Goal: Task Accomplishment & Management: Manage account settings

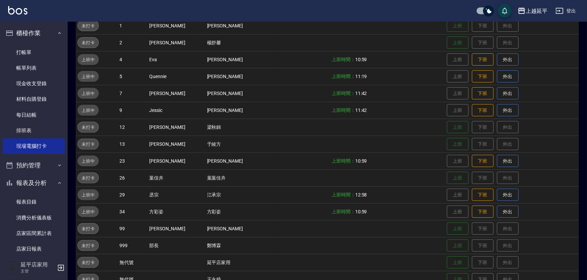
drag, startPoint x: 41, startPoint y: 49, endPoint x: 118, endPoint y: 45, distance: 77.0
click at [41, 49] on link "打帳單" at bounding box center [34, 53] width 62 height 16
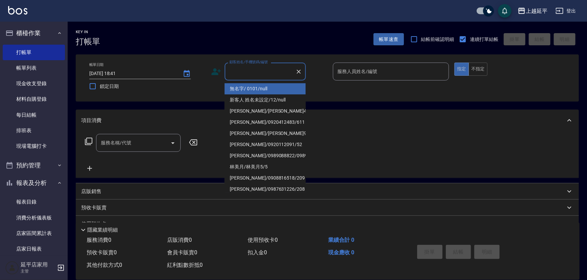
click at [252, 72] on input "顧客姓名/手機號碼/編號" at bounding box center [260, 72] width 65 height 12
drag, startPoint x: 257, startPoint y: 87, endPoint x: 286, endPoint y: 89, distance: 28.8
click at [257, 88] on li "無名字/ 0101/null" at bounding box center [265, 88] width 81 height 11
type input "無名字/ 0101/null"
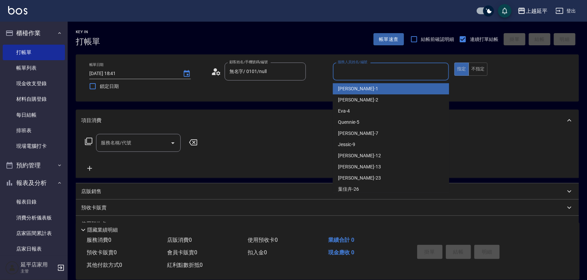
click at [348, 74] on input "服務人員姓名/編號" at bounding box center [391, 72] width 110 height 12
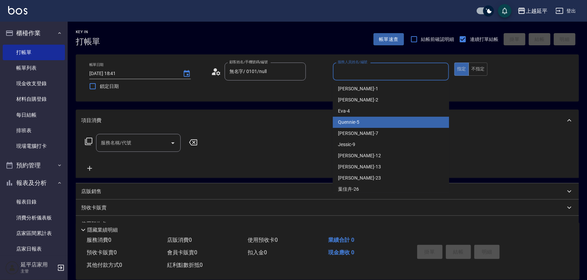
click at [364, 119] on div "Quennie -5" at bounding box center [391, 122] width 116 height 11
type input "Quennie-5"
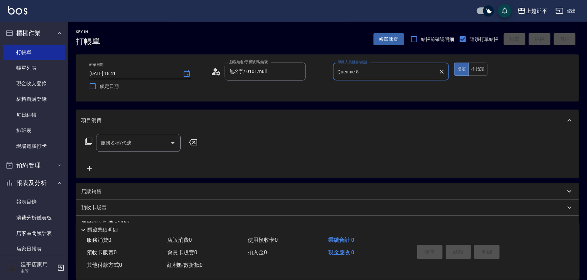
click at [142, 151] on div "服務名稱/代號" at bounding box center [138, 143] width 85 height 18
click at [133, 143] on input "服務名稱/代號" at bounding box center [133, 143] width 68 height 12
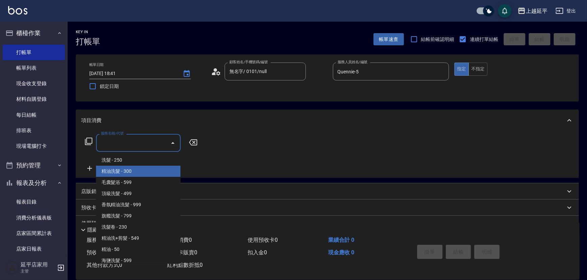
click at [139, 171] on span "精油洗髮 - 300" at bounding box center [138, 171] width 85 height 11
type input "精油洗髮(102)"
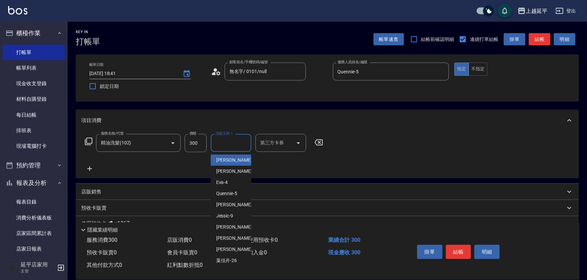
click at [227, 144] on input "洗髮互助-1" at bounding box center [231, 143] width 35 height 12
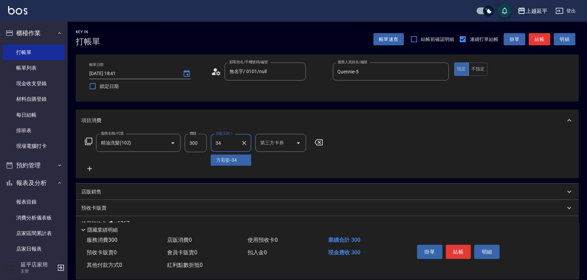
click at [236, 163] on span "[PERSON_NAME]-34" at bounding box center [226, 160] width 21 height 7
type input "方彩姿-34"
click at [460, 252] on button "結帳" at bounding box center [458, 252] width 25 height 14
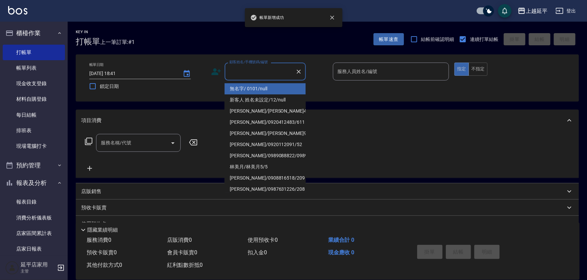
click at [256, 70] on input "顧客姓名/手機號碼/編號" at bounding box center [260, 72] width 65 height 12
click at [261, 89] on li "無名字/ 0101/null" at bounding box center [265, 88] width 81 height 11
type input "無名字/ 0101/null"
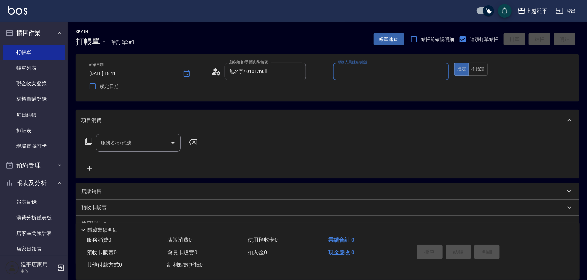
click at [375, 74] on input "服務人員姓名/編號" at bounding box center [391, 72] width 110 height 12
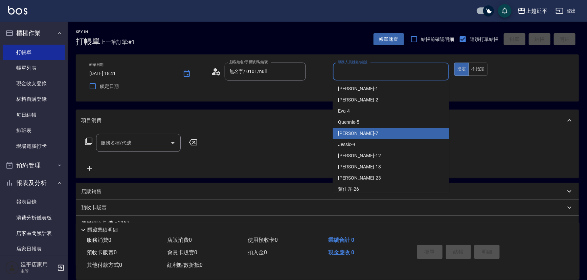
click at [378, 128] on div "[PERSON_NAME] -7" at bounding box center [391, 133] width 116 height 11
type input "[PERSON_NAME]-7"
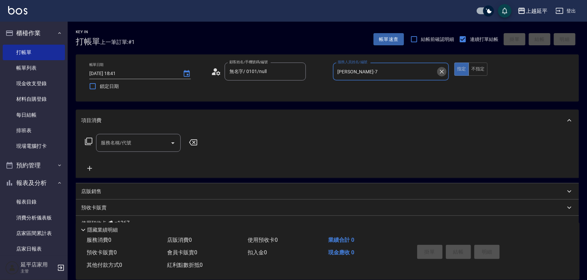
click at [441, 69] on icon "Clear" at bounding box center [442, 71] width 7 height 7
click at [405, 72] on input "服務人員姓名/編號" at bounding box center [391, 72] width 110 height 12
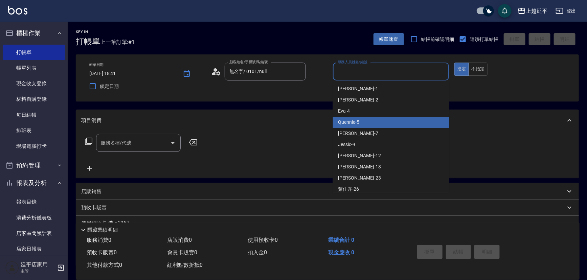
click at [392, 121] on div "Quennie -5" at bounding box center [391, 122] width 116 height 11
type input "Quennie-5"
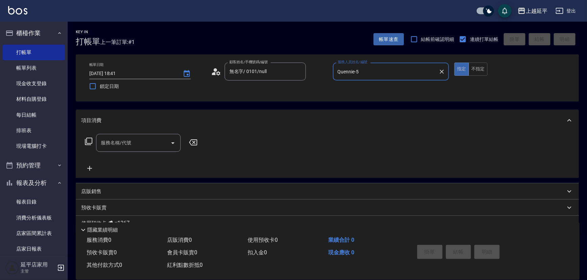
click at [86, 143] on icon at bounding box center [89, 141] width 8 height 8
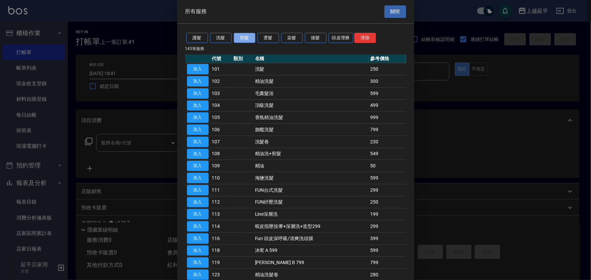
click at [237, 37] on button "剪髮" at bounding box center [245, 38] width 22 height 10
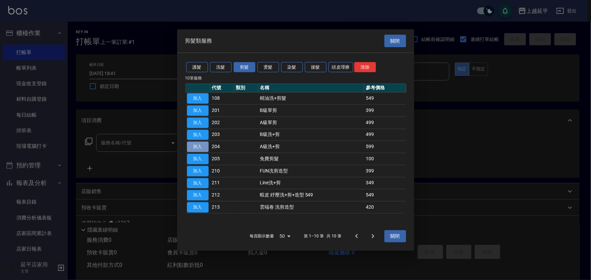
click at [204, 145] on button "加入" at bounding box center [198, 147] width 22 height 10
type input "A級洗+剪(204)"
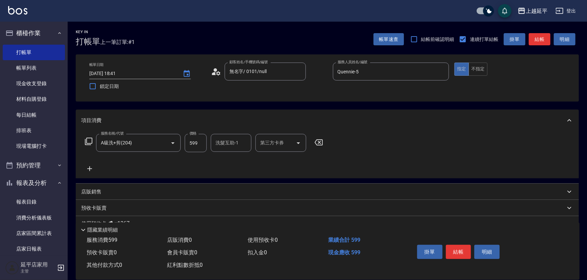
click at [236, 145] on input "洗髮互助-1" at bounding box center [231, 143] width 35 height 12
click at [355, 158] on div "服務名稱/代號 A級洗+剪(204) 服務名稱/代號 價格 599 價格 洗髮互助-1 洗髮互助-1 第三方卡券 第三方卡券" at bounding box center [327, 154] width 503 height 47
click at [463, 250] on button "結帳" at bounding box center [458, 252] width 25 height 14
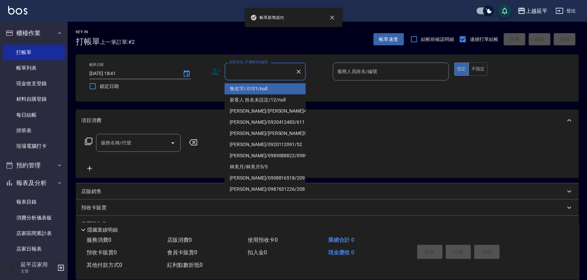
click at [257, 73] on input "顧客姓名/手機號碼/編號" at bounding box center [260, 72] width 65 height 12
drag, startPoint x: 265, startPoint y: 88, endPoint x: 288, endPoint y: 90, distance: 23.1
click at [265, 88] on li "無名字/ 0101/null" at bounding box center [265, 88] width 81 height 11
type input "無名字/ 0101/null"
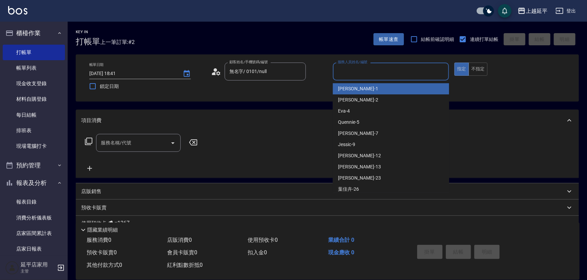
click at [368, 70] on input "服務人員姓名/編號" at bounding box center [391, 72] width 110 height 12
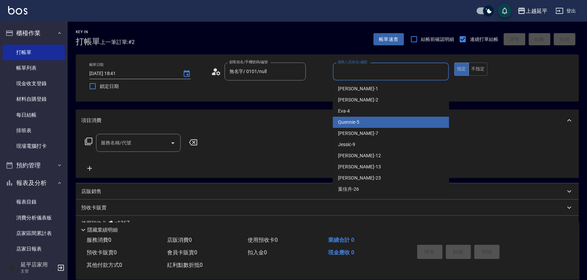
click at [375, 119] on div "Quennie -5" at bounding box center [391, 122] width 116 height 11
type input "Quennie-5"
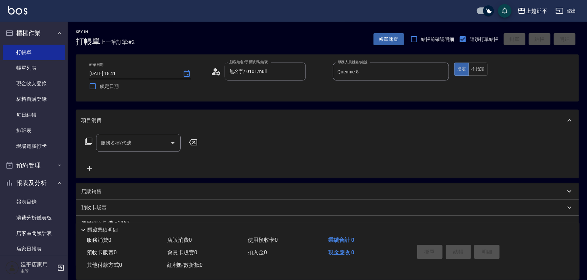
click at [89, 143] on icon at bounding box center [89, 141] width 8 height 8
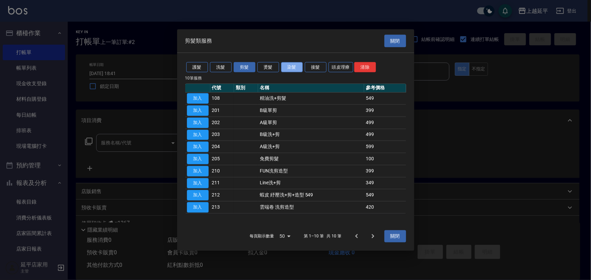
click at [289, 71] on button "染髮" at bounding box center [292, 67] width 22 height 10
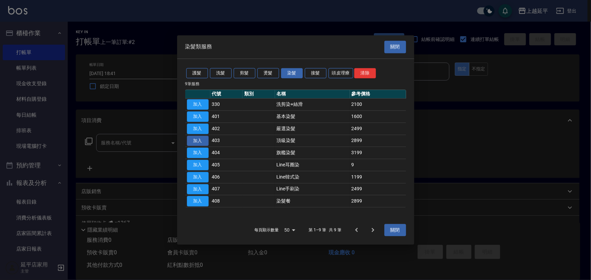
click at [204, 138] on button "加入" at bounding box center [198, 141] width 22 height 10
type input "頂級染髮(403)"
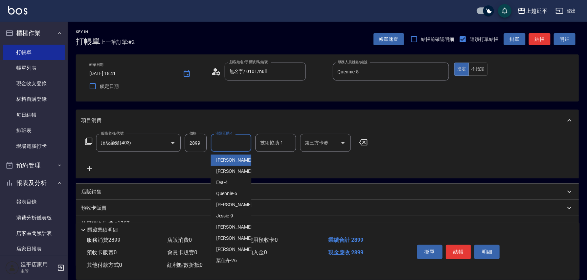
click at [231, 144] on input "洗髮互助-1" at bounding box center [231, 143] width 35 height 12
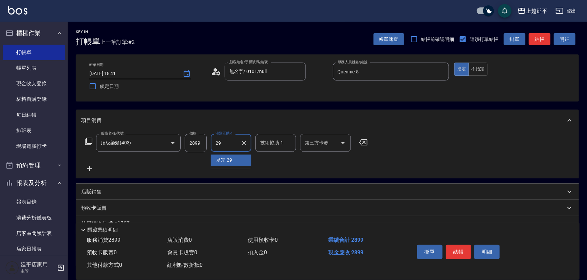
type input "29"
type input "."
type input "丞宗-29"
type input "."
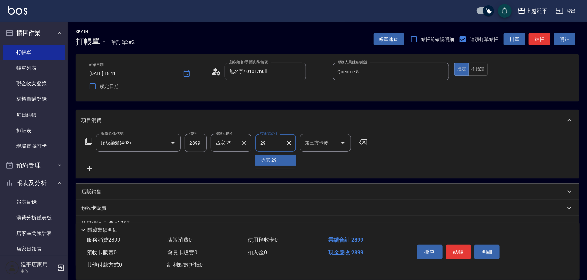
type input "丞宗-29"
click at [462, 252] on button "結帳" at bounding box center [458, 252] width 25 height 14
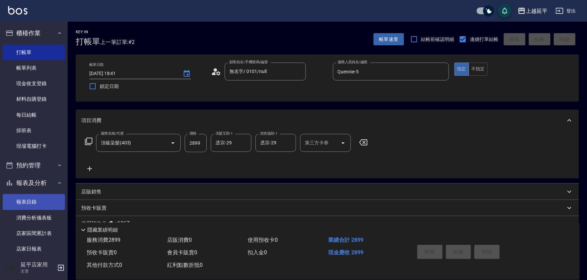
type input "[DATE] 18:42"
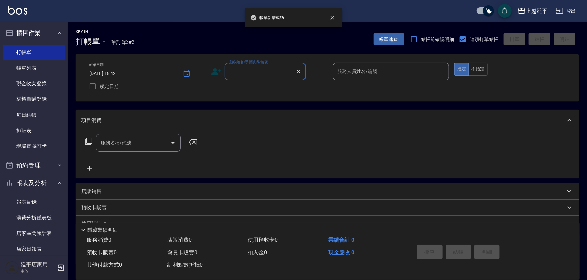
click at [264, 63] on label "顧客姓名/手機號碼/編號" at bounding box center [249, 62] width 39 height 5
click at [264, 66] on input "顧客姓名/手機號碼/編號" at bounding box center [260, 72] width 65 height 12
click at [265, 68] on input "顧客姓名/手機號碼/編號" at bounding box center [260, 72] width 65 height 12
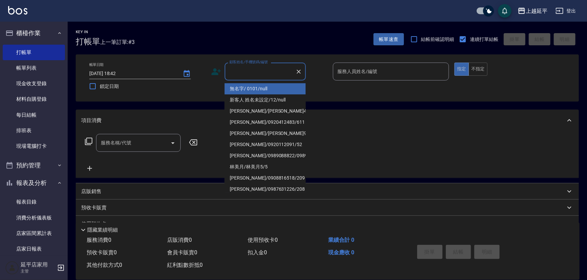
click at [266, 88] on li "無名字/ 0101/null" at bounding box center [265, 88] width 81 height 11
type input "無名字/ 0101/null"
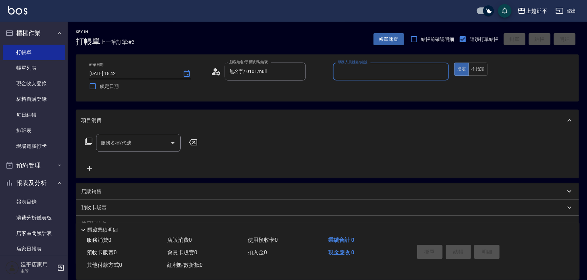
click at [361, 73] on input "服務人員姓名/編號" at bounding box center [391, 72] width 110 height 12
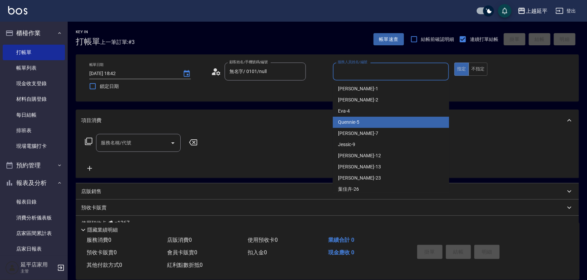
click at [374, 118] on div "Quennie -5" at bounding box center [391, 122] width 116 height 11
type input "Quennie-5"
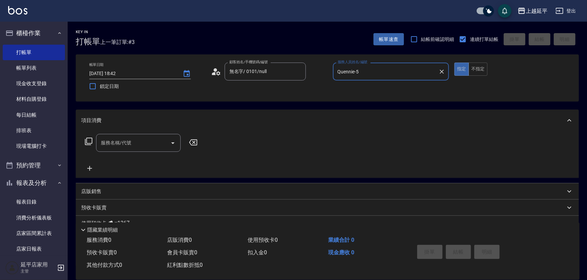
click at [111, 142] on input "服務名稱/代號" at bounding box center [133, 143] width 68 height 12
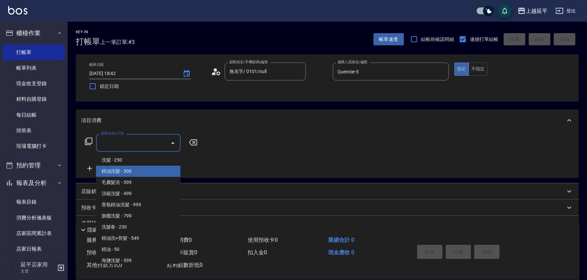
click at [130, 168] on span "精油洗髮 - 300" at bounding box center [138, 171] width 85 height 11
type input "精油洗髮(102)"
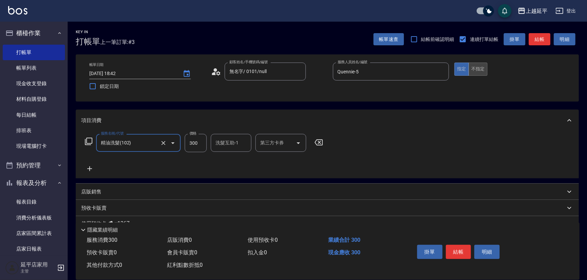
click at [481, 72] on button "不指定" at bounding box center [478, 69] width 19 height 13
click at [236, 141] on input "洗髮互助-1" at bounding box center [231, 143] width 35 height 12
type input "方彩姿-34"
click at [464, 256] on button "結帳" at bounding box center [458, 252] width 25 height 14
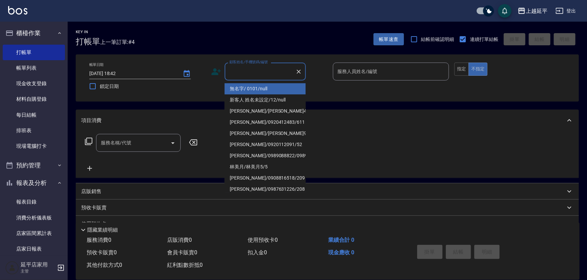
click at [265, 70] on input "顧客姓名/手機號碼/編號" at bounding box center [260, 72] width 65 height 12
click at [265, 88] on li "無名字/ 0101/null" at bounding box center [265, 88] width 81 height 11
type input "無名字/ 0101/null"
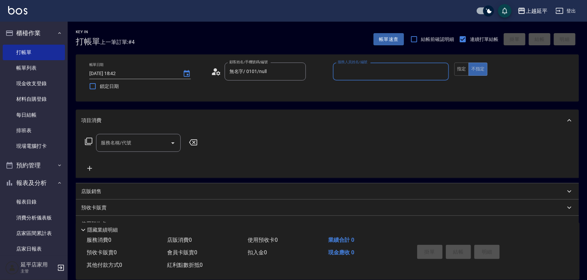
click at [364, 74] on input "服務人員姓名/編號" at bounding box center [391, 72] width 110 height 12
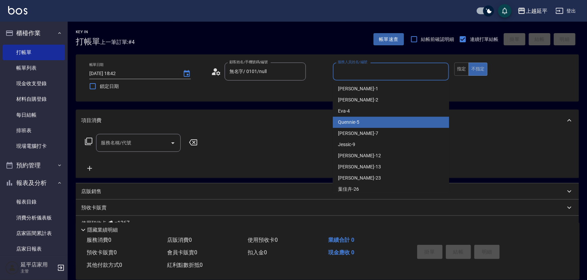
click at [382, 118] on div "Quennie -5" at bounding box center [391, 122] width 116 height 11
type input "Quennie-5"
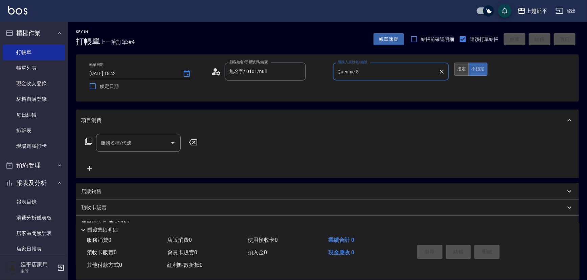
click at [463, 74] on button "指定" at bounding box center [462, 69] width 15 height 13
click at [91, 141] on icon at bounding box center [89, 141] width 8 height 8
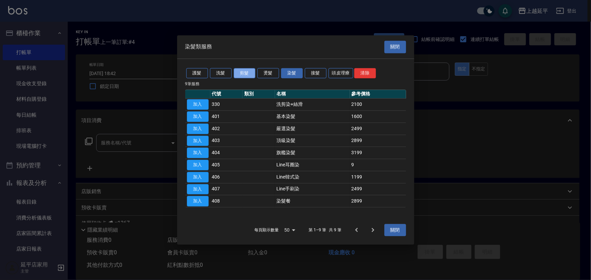
click at [239, 72] on button "剪髮" at bounding box center [245, 73] width 22 height 10
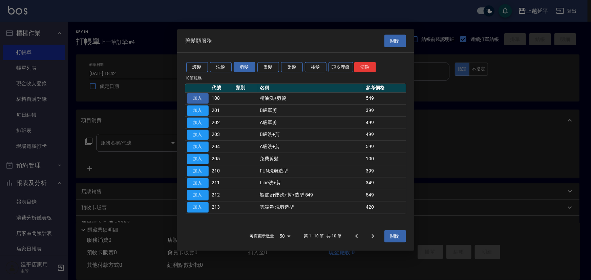
click at [201, 101] on button "加入" at bounding box center [198, 98] width 22 height 10
type input "精油洗+剪髮(108)"
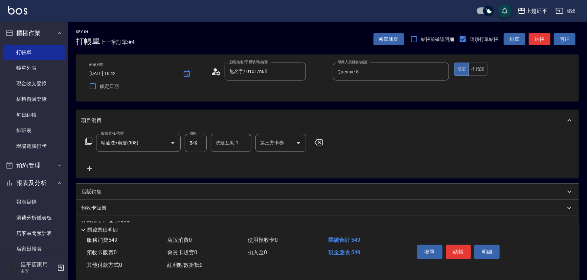
click at [196, 142] on input "549" at bounding box center [196, 143] width 22 height 18
type input "649"
type input "丞宗-29"
click at [458, 251] on button "結帳" at bounding box center [458, 252] width 25 height 14
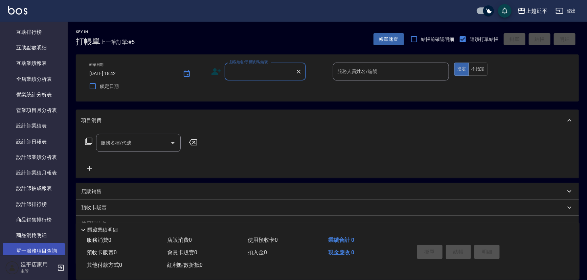
scroll to position [308, 0]
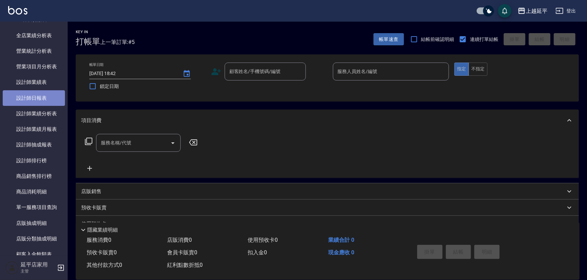
click at [47, 99] on link "設計師日報表" at bounding box center [34, 98] width 62 height 16
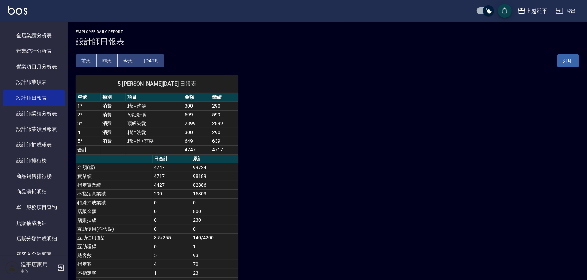
click at [109, 56] on button "昨天" at bounding box center [107, 61] width 21 height 13
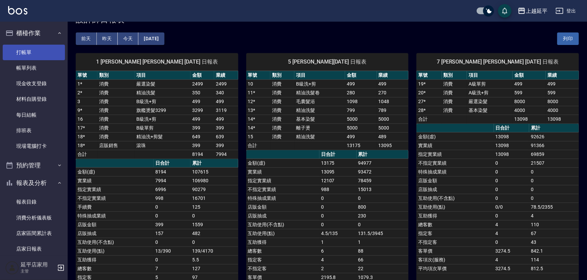
scroll to position [16, 0]
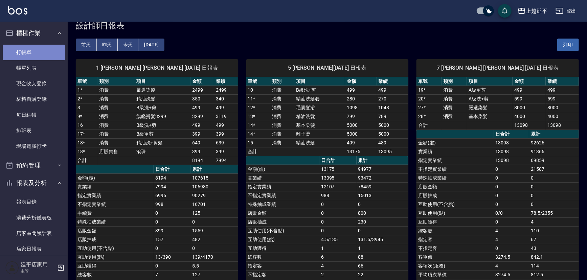
click at [39, 51] on link "打帳單" at bounding box center [34, 53] width 62 height 16
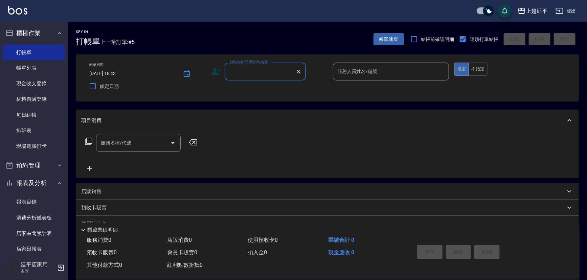
click at [233, 74] on input "顧客姓名/手機號碼/編號" at bounding box center [260, 72] width 65 height 12
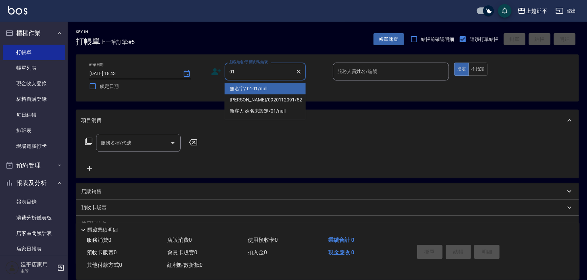
click at [254, 91] on li "無名字/ 0101/null" at bounding box center [265, 88] width 81 height 11
type input "無名字/ 0101/null"
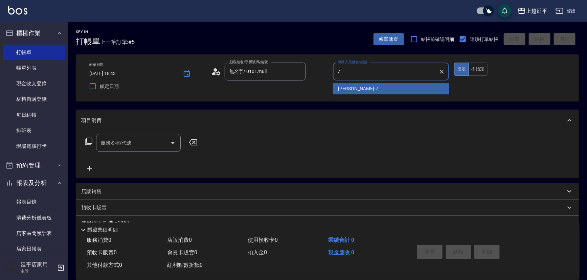
click at [362, 91] on div "[PERSON_NAME] -7" at bounding box center [391, 88] width 116 height 11
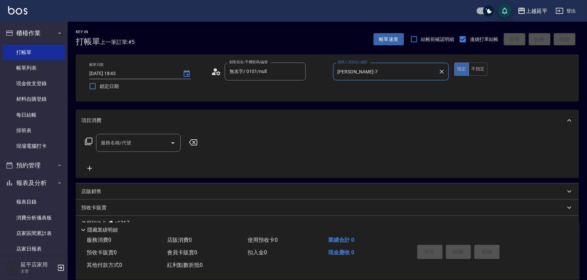
type input "[PERSON_NAME]-7"
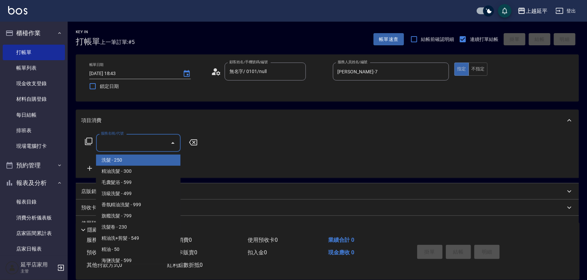
click at [159, 147] on input "服務名稱/代號" at bounding box center [133, 143] width 68 height 12
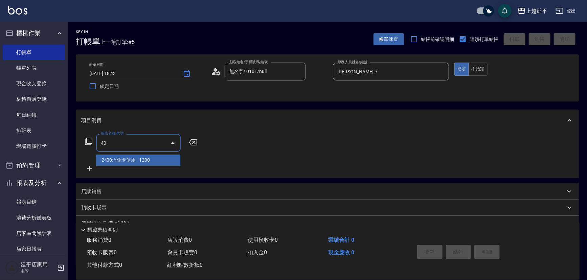
type input "4"
click at [134, 158] on span "A級單剪 - 499" at bounding box center [138, 160] width 85 height 11
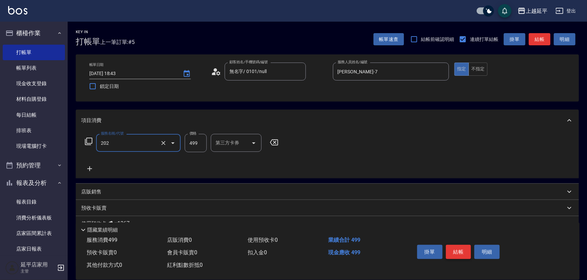
type input "A級單剪(202)"
click at [458, 251] on button "結帳" at bounding box center [458, 252] width 25 height 14
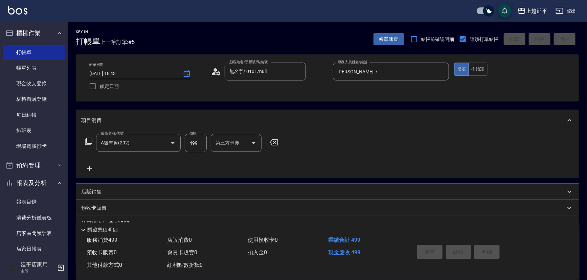
type input "[DATE] 19:07"
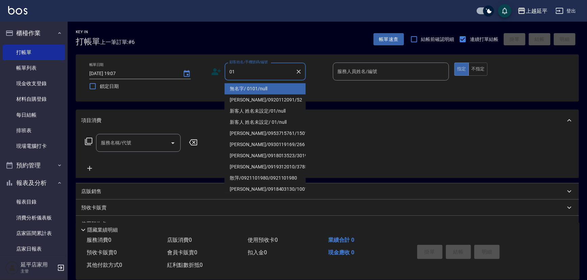
click at [255, 90] on li "無名字/ 0101/null" at bounding box center [265, 88] width 81 height 11
type input "無名字/ 0101/null"
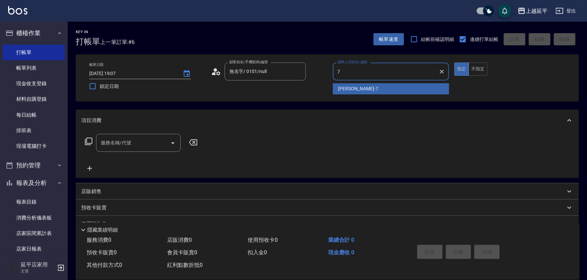
click at [348, 89] on span "[PERSON_NAME] -7" at bounding box center [359, 88] width 40 height 7
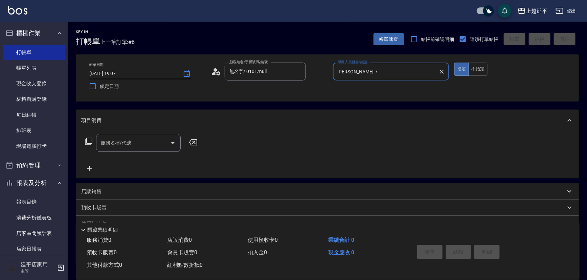
type input "[PERSON_NAME]-7"
click at [150, 144] on input "服務名稱/代號" at bounding box center [133, 143] width 68 height 12
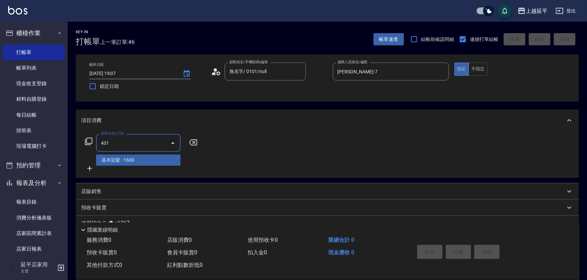
click at [157, 159] on span "基本染髮 - 1600" at bounding box center [138, 160] width 85 height 11
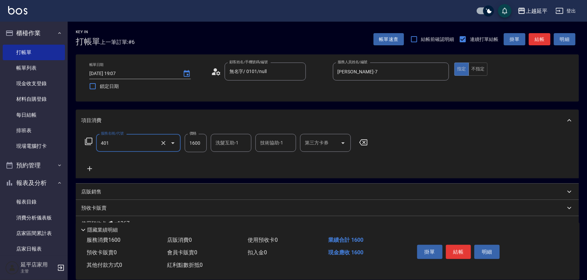
type input "基本染髮(401)"
click at [203, 145] on input "1600" at bounding box center [196, 143] width 22 height 18
type input "2899"
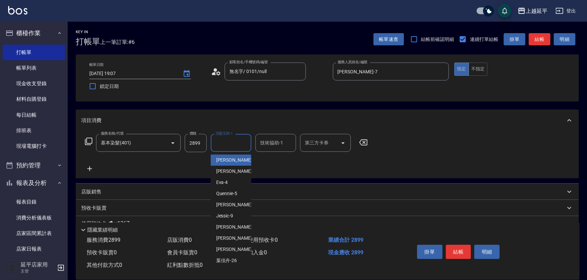
click at [234, 143] on input "洗髮互助-1" at bounding box center [231, 143] width 35 height 12
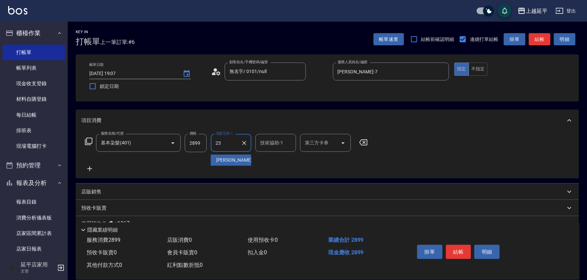
click at [235, 161] on div "恩恩 -23" at bounding box center [231, 160] width 41 height 11
type input "恩恩-23"
click at [276, 146] on input "技術協助-1" at bounding box center [276, 143] width 35 height 12
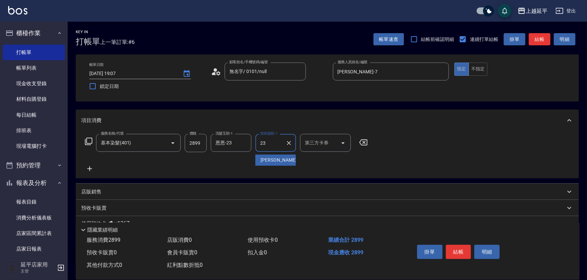
click at [277, 155] on div "恩恩 -23" at bounding box center [276, 160] width 41 height 11
type input "恩恩-23"
click at [88, 142] on icon at bounding box center [89, 141] width 8 height 8
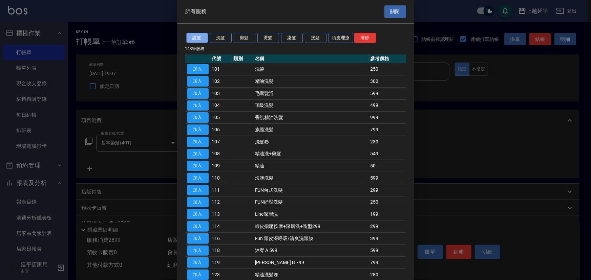
click at [199, 38] on button "護髮" at bounding box center [197, 38] width 22 height 10
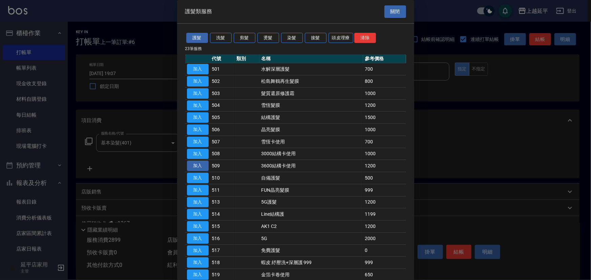
click at [201, 166] on button "加入" at bounding box center [198, 166] width 22 height 10
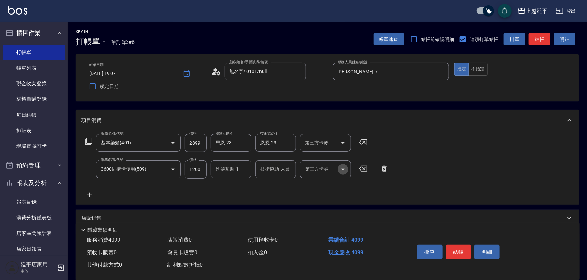
click at [345, 168] on icon "Open" at bounding box center [343, 170] width 8 height 8
click at [338, 188] on span "舊有卡券" at bounding box center [325, 186] width 51 height 11
type input "舊有卡券"
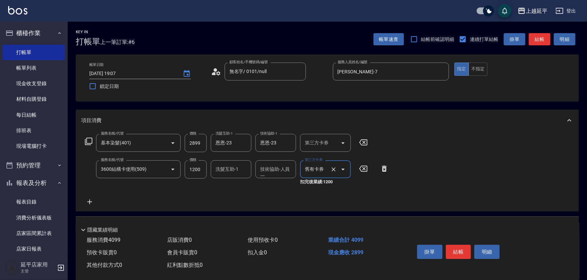
click at [267, 167] on input "技術協助-人員一" at bounding box center [276, 170] width 35 height 12
click at [272, 183] on span "恩恩 -23" at bounding box center [282, 186] width 43 height 7
type input "恩恩-23"
click at [455, 252] on button "結帳" at bounding box center [458, 252] width 25 height 14
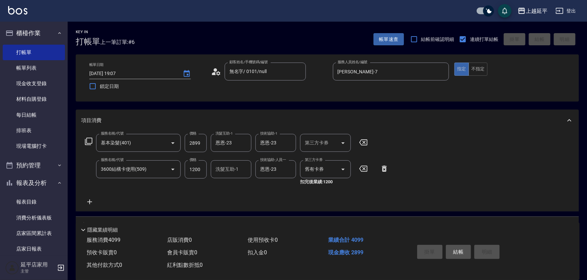
type input "[DATE] 19:08"
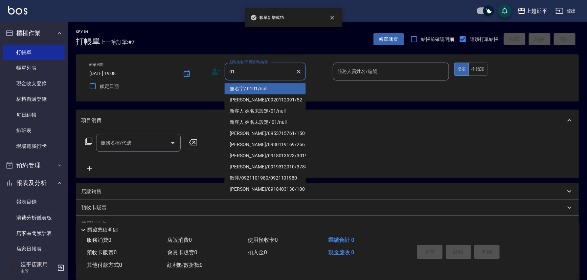
click at [282, 88] on li "無名字/ 0101/null" at bounding box center [265, 88] width 81 height 11
type input "無名字/ 0101/null"
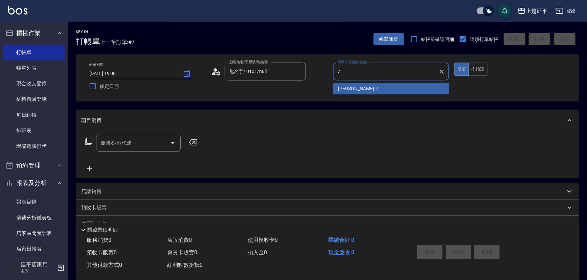
click at [355, 87] on span "[PERSON_NAME] -7" at bounding box center [359, 88] width 40 height 7
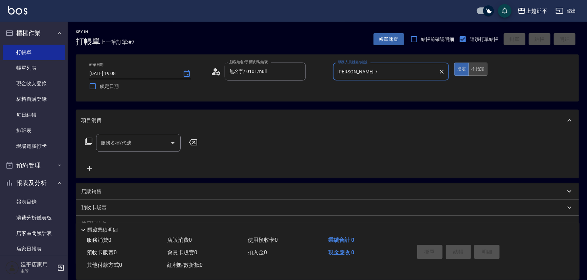
type input "[PERSON_NAME]-7"
click at [470, 67] on button "不指定" at bounding box center [478, 69] width 19 height 13
click at [174, 144] on icon "Open" at bounding box center [173, 143] width 8 height 8
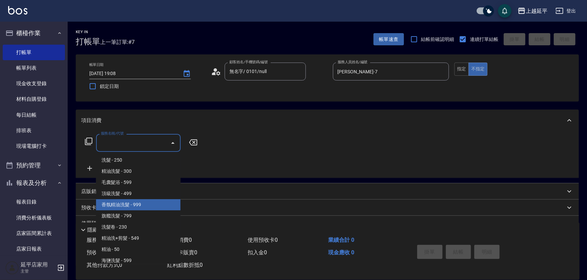
click at [153, 202] on span "香氛精油洗髮 - 999" at bounding box center [138, 204] width 85 height 11
type input "香氛精油洗髮(105)"
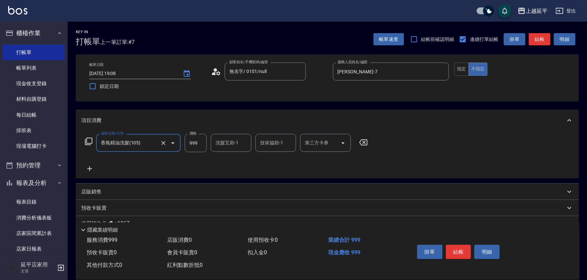
click at [230, 142] on input "洗髮互助-1" at bounding box center [231, 143] width 35 height 12
click at [234, 163] on span "[PERSON_NAME]-34" at bounding box center [226, 160] width 21 height 7
type input "方彩姿-34"
click at [269, 144] on input "技術協助-1" at bounding box center [276, 143] width 35 height 12
click at [275, 159] on span "[PERSON_NAME]-34" at bounding box center [271, 160] width 21 height 7
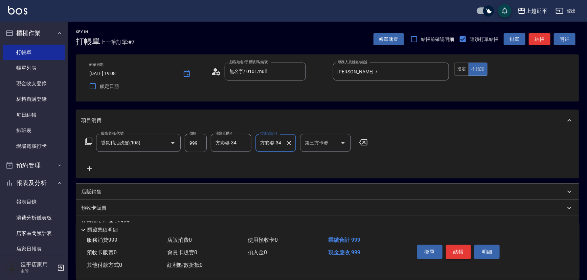
type input "方彩姿-34"
click at [457, 254] on button "結帳" at bounding box center [458, 252] width 25 height 14
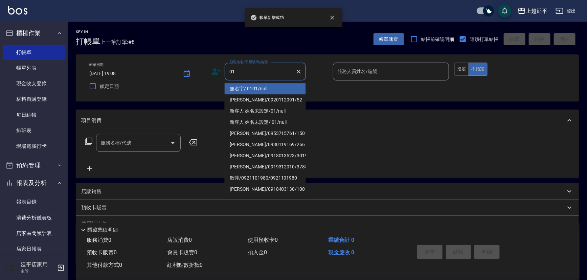
click at [262, 91] on li "無名字/ 0101/null" at bounding box center [265, 88] width 81 height 11
type input "無名字/ 0101/null"
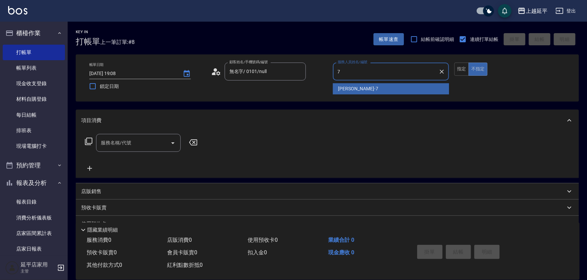
click at [337, 85] on div "[PERSON_NAME] -7" at bounding box center [391, 88] width 116 height 11
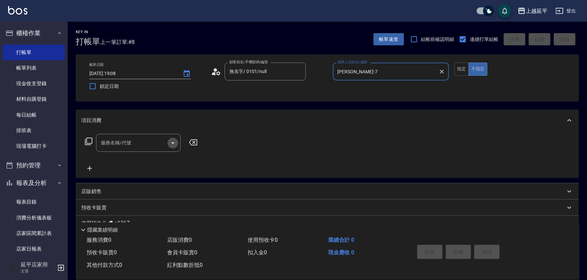
click at [174, 145] on icon "Open" at bounding box center [173, 143] width 8 height 8
type input "[PERSON_NAME]-7"
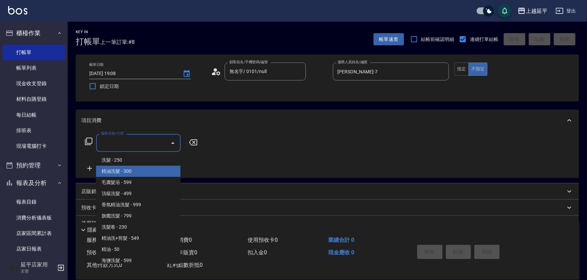
click at [154, 173] on span "精油洗髮 - 300" at bounding box center [138, 171] width 85 height 11
type input "精油洗髮(102)"
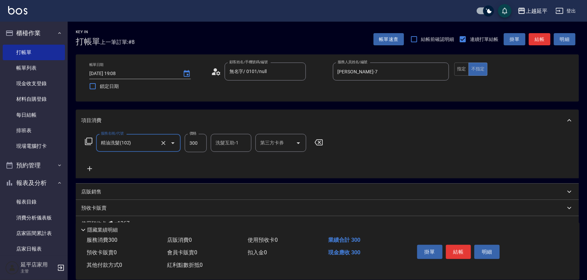
click at [200, 147] on input "300" at bounding box center [196, 143] width 22 height 18
type input "499"
click at [231, 143] on input "洗髮互助-1" at bounding box center [231, 143] width 35 height 12
click at [237, 160] on div "恩恩 -23" at bounding box center [231, 160] width 41 height 11
type input "恩恩-23"
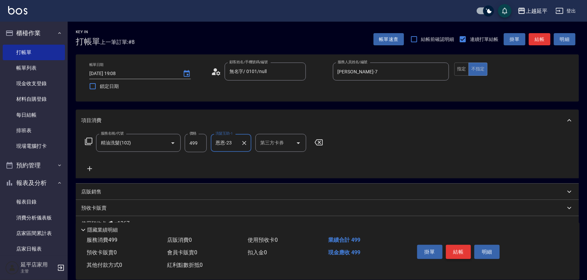
click at [456, 251] on button "結帳" at bounding box center [458, 252] width 25 height 14
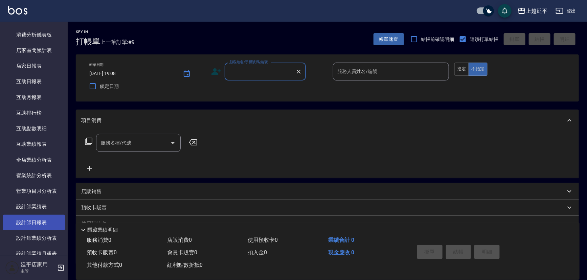
scroll to position [185, 0]
click at [38, 214] on link "設計師日報表" at bounding box center [34, 222] width 62 height 16
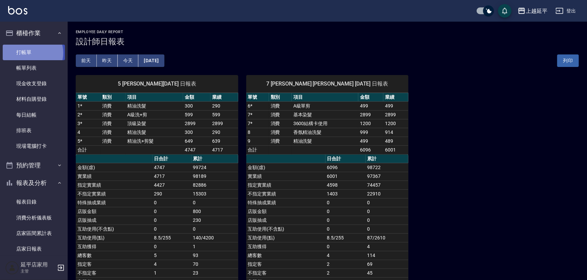
click at [31, 53] on link "打帳單" at bounding box center [34, 53] width 62 height 16
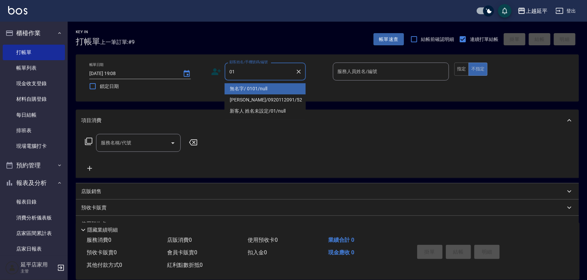
click at [250, 87] on li "無名字/ 0101/null" at bounding box center [265, 88] width 81 height 11
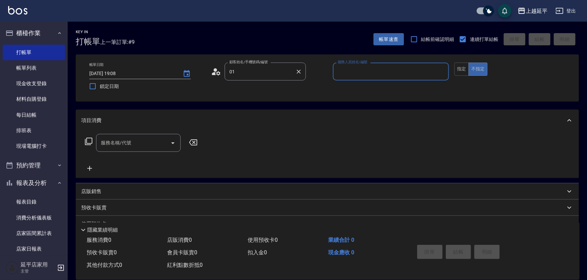
type input "無名字/ 0101/null"
type input "+"
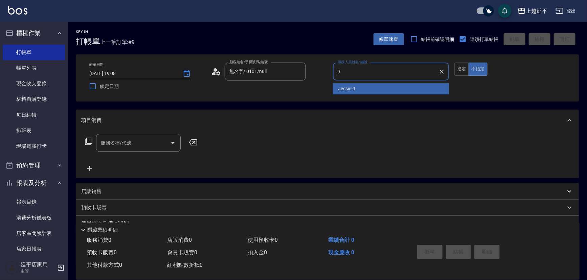
click at [358, 89] on div "Jessic -9" at bounding box center [391, 88] width 116 height 11
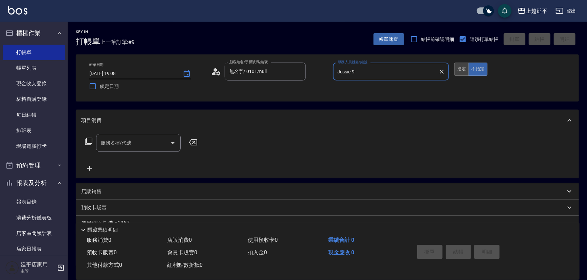
type input "Jessic-9"
click at [459, 70] on button "指定" at bounding box center [462, 69] width 15 height 13
click at [133, 139] on input "服務名稱/代號" at bounding box center [133, 143] width 68 height 12
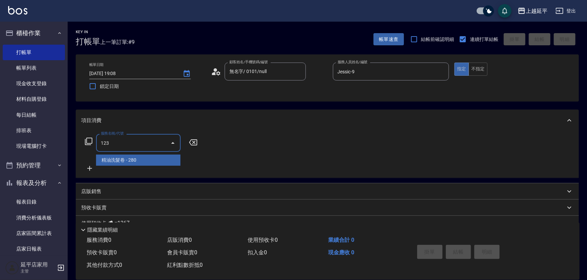
click at [139, 159] on span "精油洗髮卷 - 280" at bounding box center [138, 160] width 85 height 11
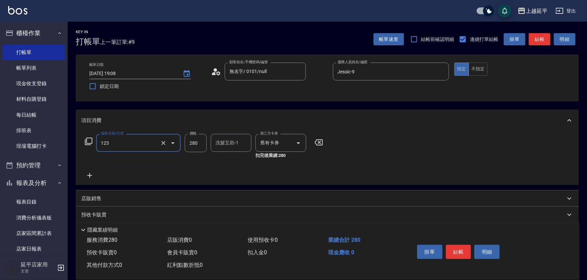
click at [227, 145] on div "洗髮互助-1 洗髮互助-1" at bounding box center [231, 143] width 41 height 18
type input "精油洗髮卷(123)"
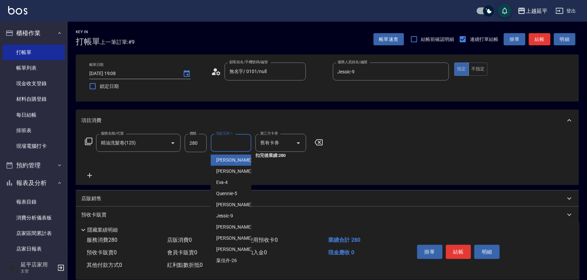
type input "0"
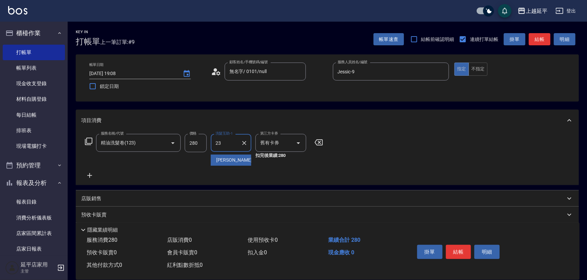
drag, startPoint x: 224, startPoint y: 159, endPoint x: 238, endPoint y: 165, distance: 14.7
click at [226, 161] on span "恩恩 -23" at bounding box center [237, 160] width 43 height 7
type input "恩恩-23"
click at [460, 250] on button "結帳" at bounding box center [458, 252] width 25 height 14
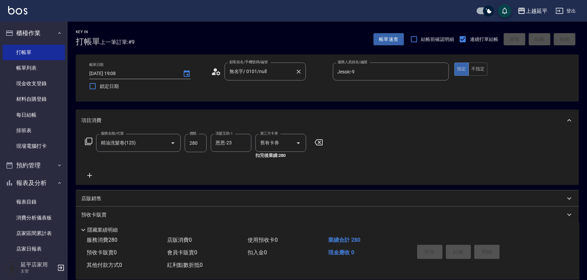
type input "[DATE] 19:18"
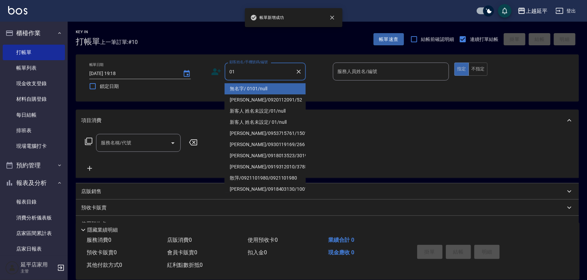
drag, startPoint x: 250, startPoint y: 88, endPoint x: 305, endPoint y: 85, distance: 55.2
click at [250, 88] on li "無名字/ 0101/null" at bounding box center [265, 88] width 81 height 11
type input "無名字/ 0101/null"
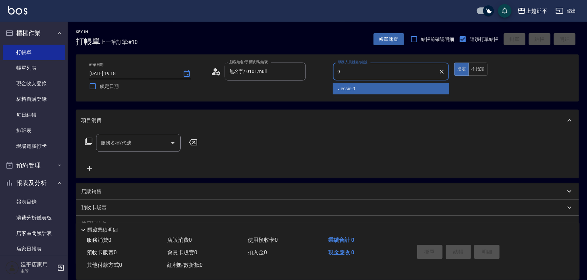
click at [343, 88] on span "Jessic -9" at bounding box center [347, 88] width 17 height 7
type input "Jessic-9"
click at [141, 142] on input "服務名稱/代號" at bounding box center [133, 143] width 68 height 12
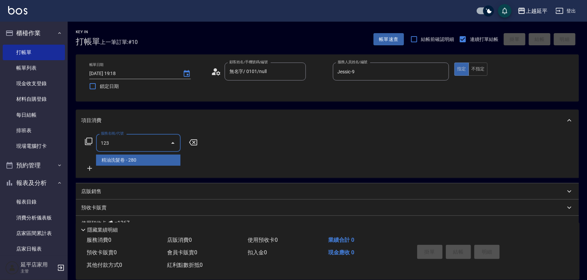
click at [132, 159] on span "精油洗髮卷 - 280" at bounding box center [138, 160] width 85 height 11
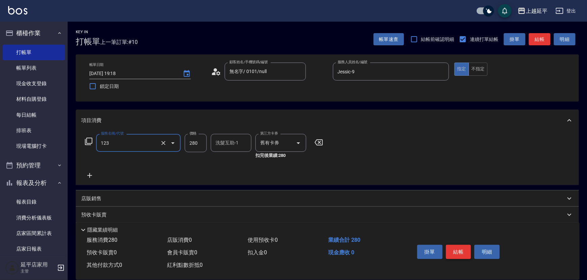
type input "精油洗髮卷(123)"
click at [458, 249] on button "結帳" at bounding box center [458, 252] width 25 height 14
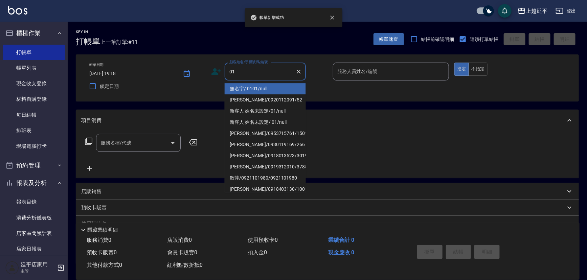
click at [264, 90] on li "無名字/ 0101/null" at bounding box center [265, 88] width 81 height 11
type input "無名字/ 0101/null"
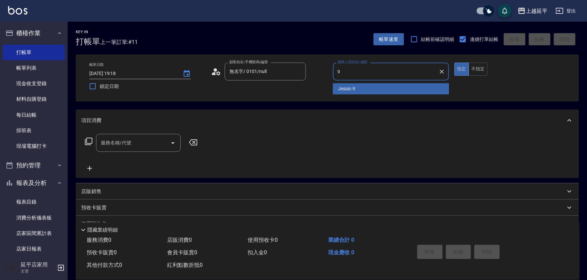
click at [357, 91] on div "Jessic -9" at bounding box center [391, 88] width 116 height 11
type input "Jessic-9"
click at [158, 141] on input "服務名稱/代號" at bounding box center [133, 143] width 68 height 12
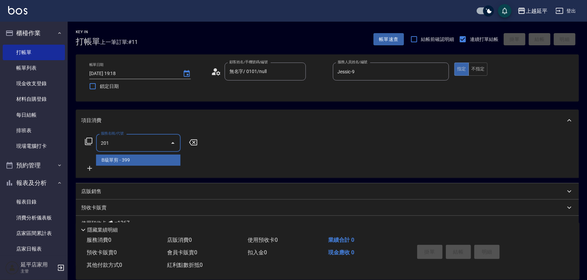
click at [153, 161] on span "B級單剪 - 399" at bounding box center [138, 160] width 85 height 11
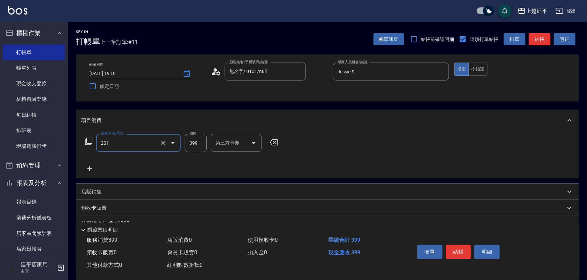
type input "B級單剪(201)"
click at [457, 250] on button "結帳" at bounding box center [458, 252] width 25 height 14
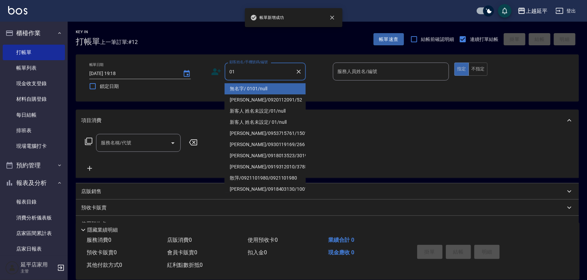
click at [278, 87] on li "無名字/ 0101/null" at bounding box center [265, 88] width 81 height 11
type input "無名字/ 0101/null"
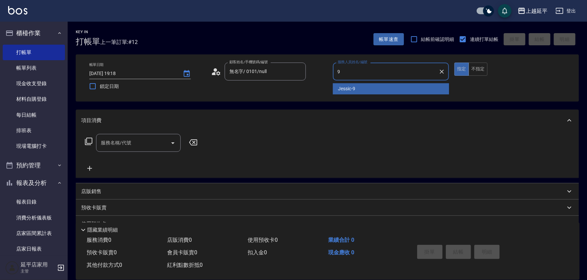
click at [349, 84] on div "Jessic -9" at bounding box center [391, 88] width 116 height 11
type input "Jessic-9"
click at [133, 138] on input "服務名稱/代號" at bounding box center [133, 143] width 68 height 12
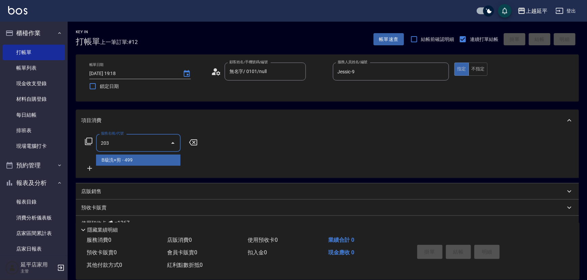
click at [139, 159] on span "B級洗+剪 - 499" at bounding box center [138, 160] width 85 height 11
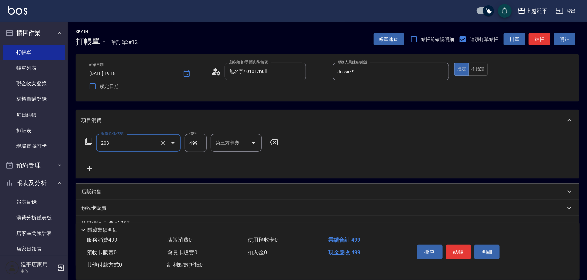
type input "B級洗+剪(203)"
click at [456, 252] on button "結帳" at bounding box center [458, 252] width 25 height 14
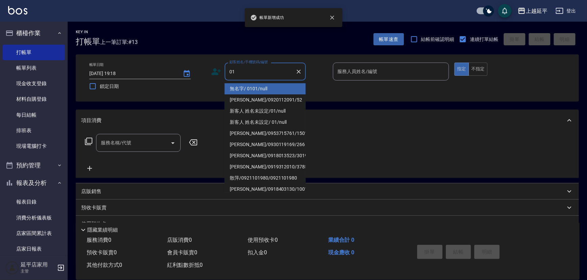
click at [244, 88] on li "無名字/ 0101/null" at bounding box center [265, 88] width 81 height 11
type input "無名字/ 0101/null"
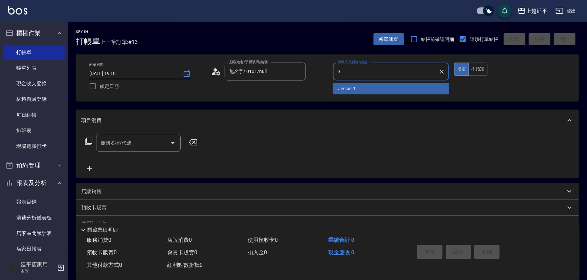
click at [345, 88] on span "Jessic -9" at bounding box center [347, 88] width 17 height 7
click at [127, 136] on div "服務名稱/代號" at bounding box center [138, 143] width 85 height 18
type input "Jessic-9"
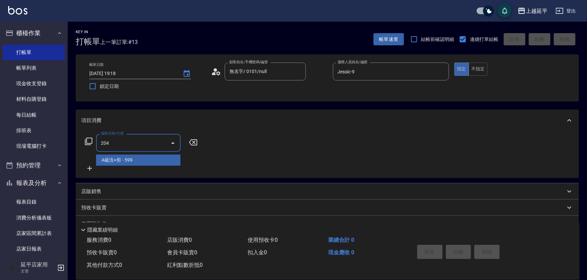
click at [138, 165] on span "A級洗+剪 - 599" at bounding box center [138, 160] width 85 height 11
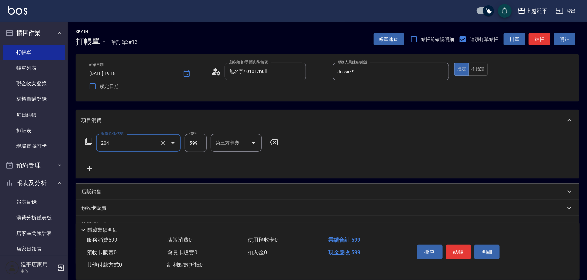
click at [146, 141] on input "204" at bounding box center [129, 143] width 60 height 12
click at [141, 158] on span "A級洗+剪 - 599" at bounding box center [138, 160] width 85 height 11
type input "A級洗+剪(204)"
click at [376, 147] on div "服務名稱/代號 A級洗+剪(204) 服務名稱/代號 價格 599 價格 第三方卡券 第三方卡券" at bounding box center [327, 154] width 503 height 47
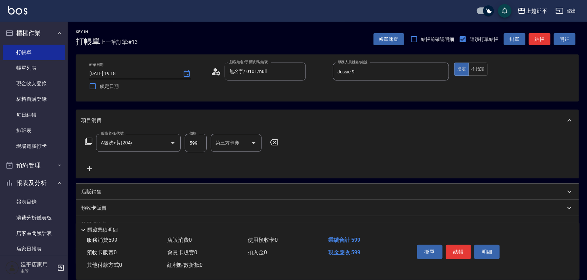
click at [376, 147] on div "服務名稱/代號 A級洗+剪(204) 服務名稱/代號 價格 599 價格 第三方卡券 第三方卡券" at bounding box center [327, 154] width 503 height 47
click at [233, 144] on div "洗髮互助-1 洗髮互助-1" at bounding box center [231, 143] width 41 height 18
click at [232, 162] on div "恩恩 -23" at bounding box center [231, 160] width 41 height 11
type input "恩恩-23"
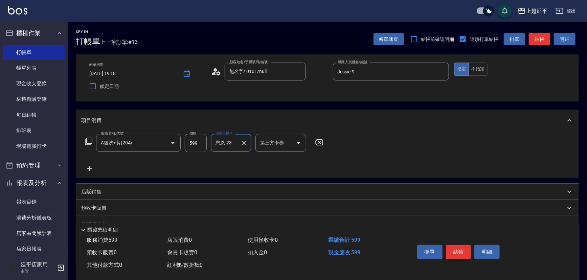
click at [462, 252] on button "結帳" at bounding box center [458, 252] width 25 height 14
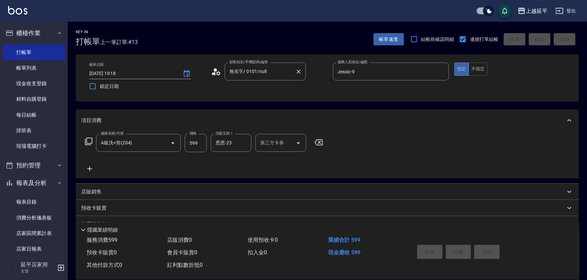
type input "[DATE] 19:19"
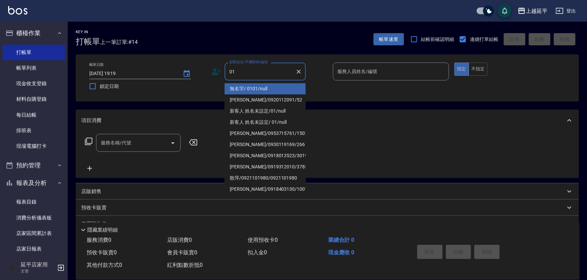
click at [264, 91] on li "無名字/ 0101/null" at bounding box center [265, 88] width 81 height 11
type input "無名字/ 0101/null"
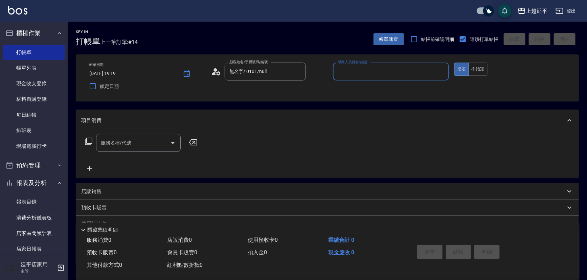
type input "+"
click at [352, 89] on span "Jessic -9" at bounding box center [347, 88] width 17 height 7
type input "Jessic-9"
click at [477, 70] on button "不指定" at bounding box center [478, 69] width 19 height 13
click at [138, 140] on input "服務名稱/代號" at bounding box center [133, 143] width 68 height 12
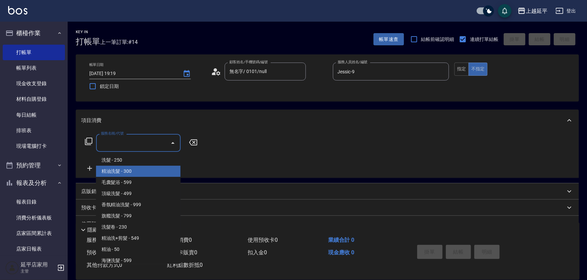
click at [148, 174] on span "精油洗髮 - 300" at bounding box center [138, 171] width 85 height 11
type input "精油洗髮(102)"
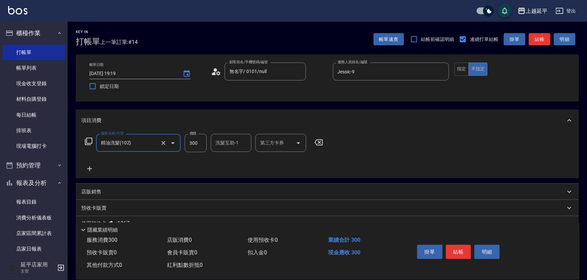
click at [228, 137] on input "洗髮互助-1" at bounding box center [231, 143] width 35 height 12
click at [230, 161] on span "[PERSON_NAME]-34" at bounding box center [226, 160] width 21 height 7
type input "方彩姿-34"
click at [459, 251] on button "結帳" at bounding box center [458, 252] width 25 height 14
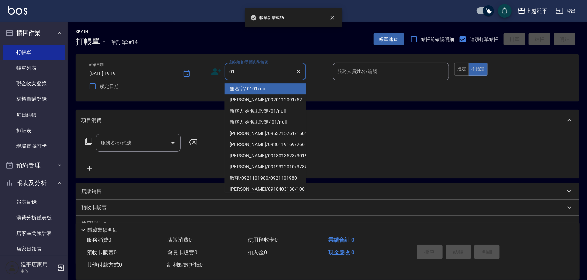
click at [252, 88] on li "無名字/ 0101/null" at bounding box center [265, 88] width 81 height 11
type input "無名字/ 0101/null"
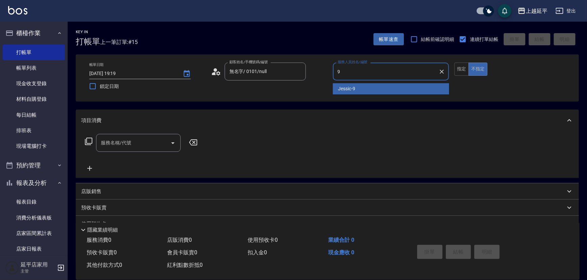
click at [345, 89] on span "Jessic -9" at bounding box center [347, 88] width 17 height 7
type input "Jessic-9"
click at [157, 140] on input "服務名稱/代號" at bounding box center [133, 143] width 68 height 12
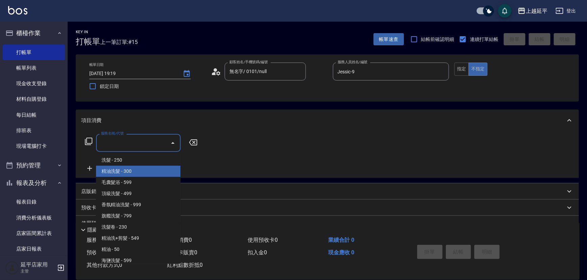
click at [153, 168] on span "精油洗髮 - 300" at bounding box center [138, 171] width 85 height 11
type input "精油洗髮(102)"
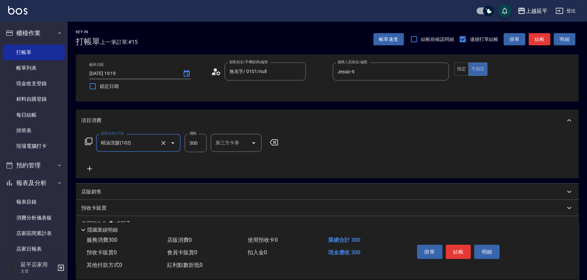
click at [197, 143] on input "300" at bounding box center [196, 143] width 22 height 18
type input "400"
click at [222, 148] on input "洗髮互助-1" at bounding box center [231, 143] width 35 height 12
click at [225, 158] on span "恩恩 -23" at bounding box center [237, 160] width 43 height 7
type input "恩恩-23"
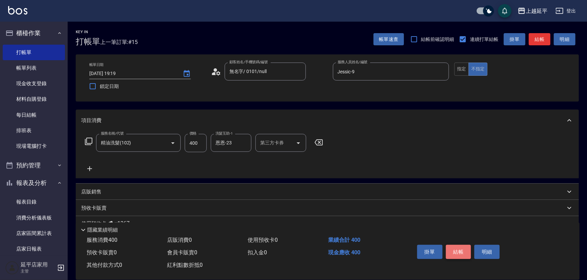
click at [457, 251] on button "結帳" at bounding box center [458, 252] width 25 height 14
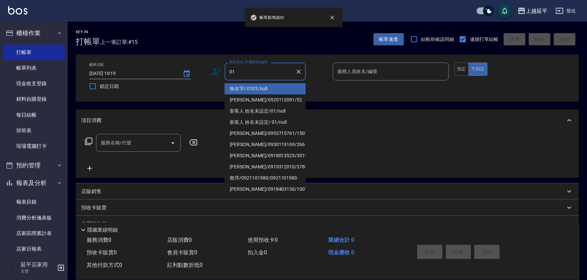
click at [246, 88] on li "無名字/ 0101/null" at bounding box center [265, 88] width 81 height 11
type input "無名字/ 0101/null"
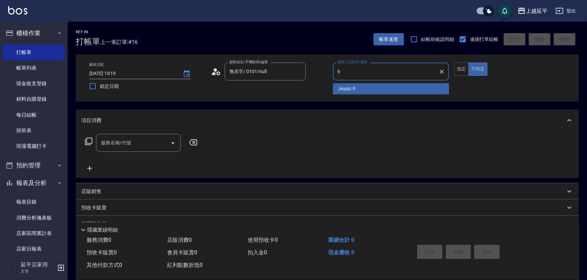
click at [347, 84] on div "Jessic -9" at bounding box center [391, 88] width 116 height 11
type input "Jessic-9"
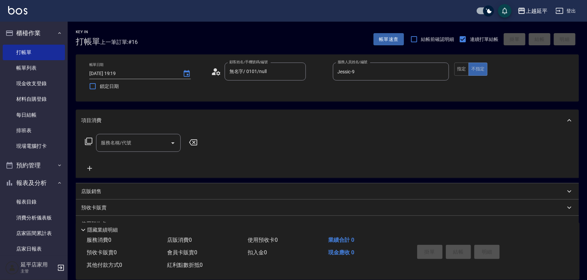
click at [91, 191] on p "店販銷售" at bounding box center [91, 191] width 20 height 7
click at [103, 234] on span "Jessic -9" at bounding box center [95, 234] width 17 height 7
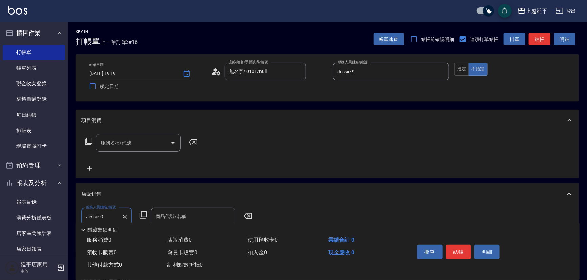
type input "Jessic-9"
click at [140, 216] on icon at bounding box center [143, 215] width 7 height 7
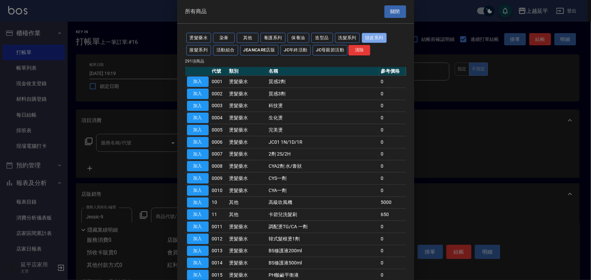
click at [379, 37] on button "頭皮系列" at bounding box center [374, 38] width 25 height 10
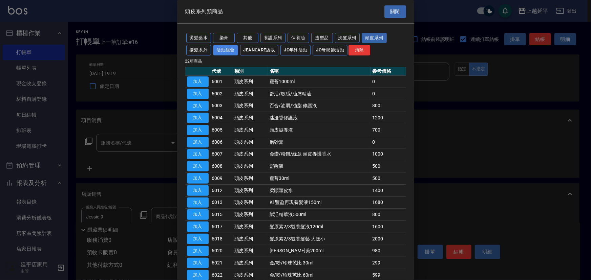
click at [234, 48] on button "活動組合" at bounding box center [225, 50] width 25 height 10
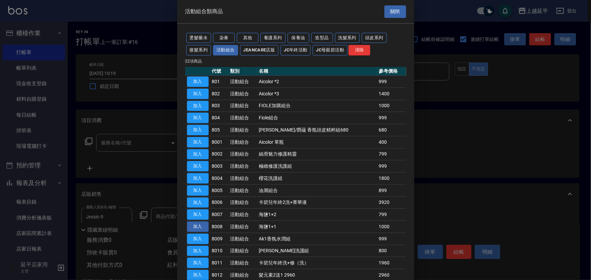
click at [194, 224] on button "加入" at bounding box center [198, 227] width 22 height 10
type input "海鹽1+1"
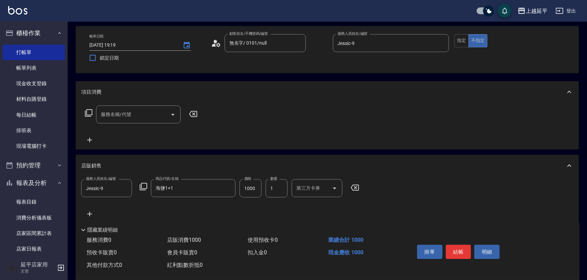
scroll to position [61, 0]
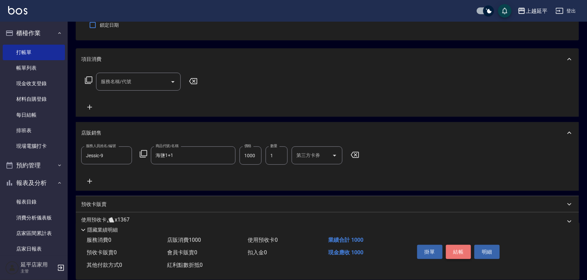
click at [460, 248] on button "結帳" at bounding box center [458, 252] width 25 height 14
type input "[DATE] 19:20"
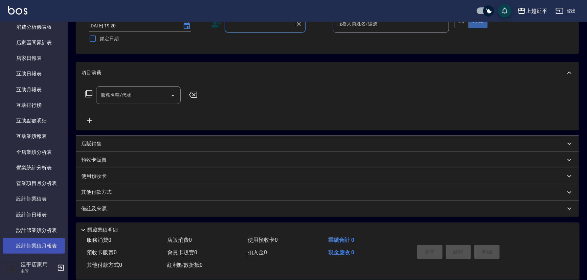
scroll to position [215, 0]
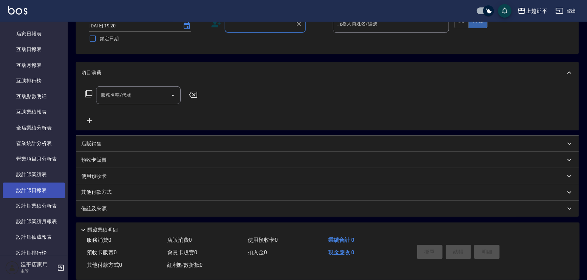
click at [33, 187] on link "設計師日報表" at bounding box center [34, 191] width 62 height 16
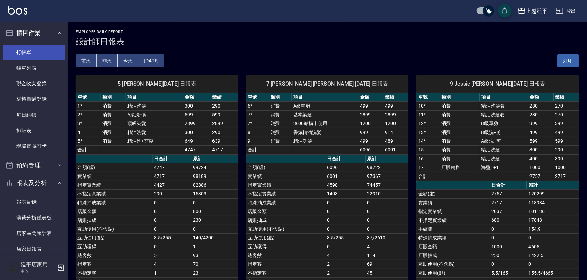
click at [29, 54] on link "打帳單" at bounding box center [34, 53] width 62 height 16
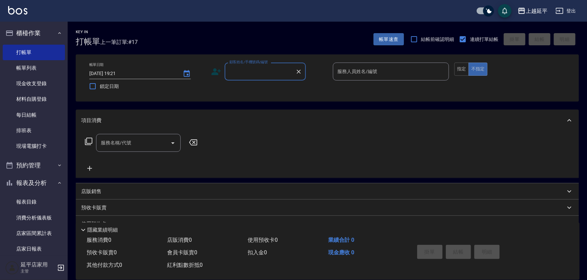
click at [266, 76] on input "顧客姓名/手機號碼/編號" at bounding box center [260, 72] width 65 height 12
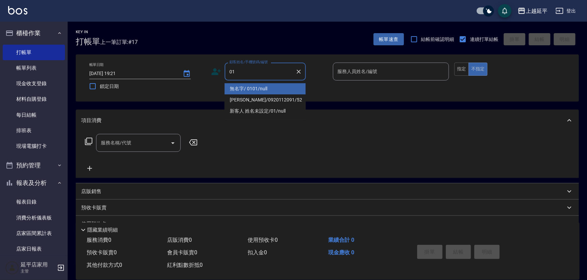
click at [271, 87] on li "無名字/ 0101/null" at bounding box center [265, 88] width 81 height 11
type input "無名字/ 0101/null"
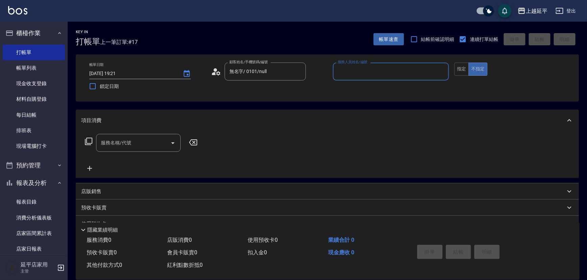
click at [357, 71] on input "服務人員姓名/編號" at bounding box center [391, 72] width 110 height 12
click at [356, 87] on div "[PERSON_NAME] -4" at bounding box center [391, 88] width 116 height 11
type input "[PERSON_NAME]-4"
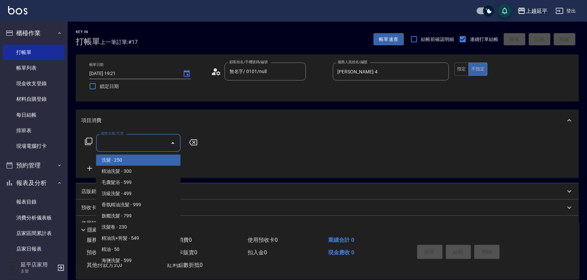
click at [131, 141] on div "服務名稱/代號 服務名稱/代號" at bounding box center [138, 143] width 85 height 18
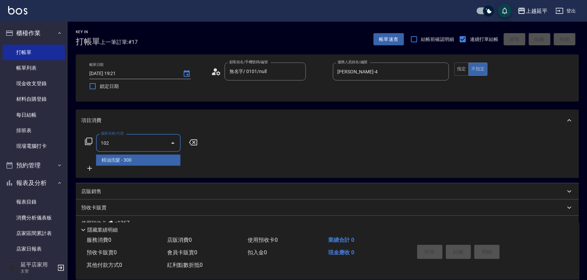
click at [136, 160] on span "精油洗髮 - 300" at bounding box center [138, 160] width 85 height 11
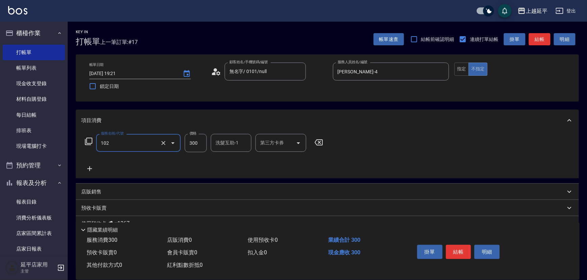
click at [196, 145] on input "300" at bounding box center [196, 143] width 22 height 18
type input "精油洗髮(102)"
type input "499"
click at [93, 169] on icon at bounding box center [89, 169] width 17 height 8
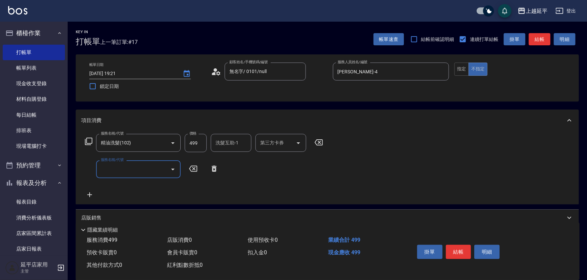
click at [136, 169] on input "服務名稱/代號" at bounding box center [133, 170] width 68 height 12
type input "1"
click at [138, 185] on span "B級單剪 - 399" at bounding box center [138, 186] width 85 height 11
click at [191, 171] on input "399" at bounding box center [196, 169] width 22 height 18
type input "B級單剪(201)"
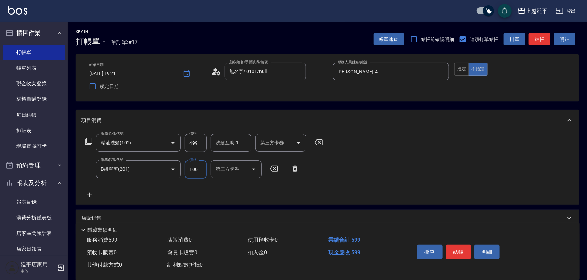
type input "100"
drag, startPoint x: 398, startPoint y: 158, endPoint x: 430, endPoint y: 148, distance: 33.4
click at [399, 158] on div "服務名稱/代號 精油洗髮(102) 服務名稱/代號 價格 499 價格 洗髮互助-1 洗髮互助-1 第三方卡券 第三方卡券 服務名稱/代號 B級單剪(201)…" at bounding box center [327, 167] width 503 height 73
click at [464, 68] on button "指定" at bounding box center [462, 69] width 15 height 13
click at [235, 140] on div "洗髮互助-1 洗髮互助-1" at bounding box center [231, 143] width 41 height 18
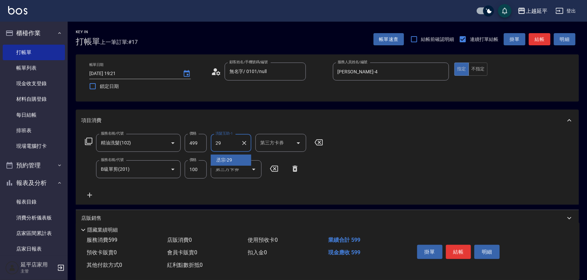
click at [236, 159] on div "丞宗 -29" at bounding box center [231, 160] width 41 height 11
type input "丞宗-29"
click at [543, 39] on button "結帳" at bounding box center [540, 39] width 22 height 13
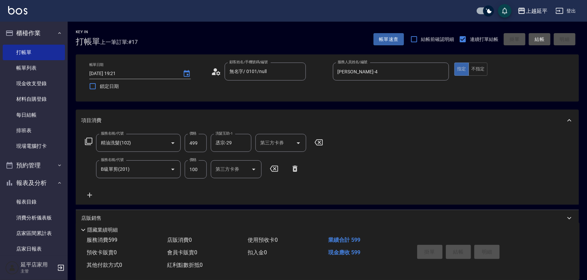
type input "[DATE] 19:23"
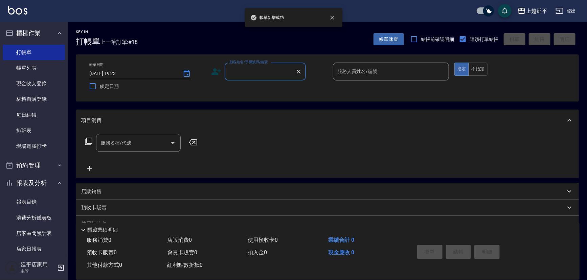
click at [257, 72] on input "顧客姓名/手機號碼/編號" at bounding box center [260, 72] width 65 height 12
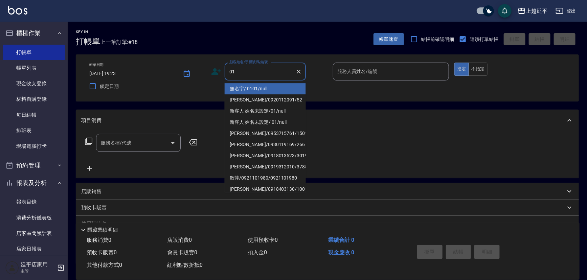
click at [267, 87] on li "無名字/ 0101/null" at bounding box center [265, 88] width 81 height 11
type input "無名字/ 0101/null"
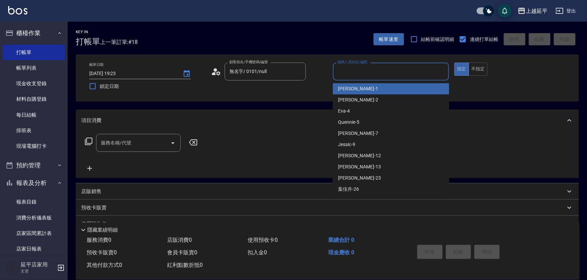
click at [347, 73] on input "服務人員姓名/編號" at bounding box center [391, 72] width 110 height 12
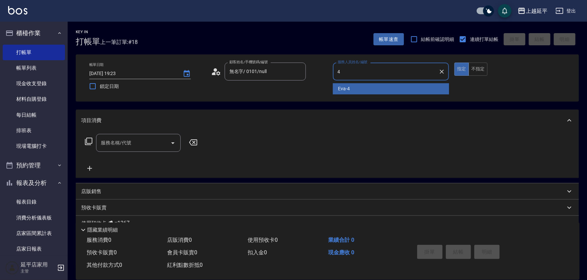
click at [350, 89] on div "[PERSON_NAME] -4" at bounding box center [391, 88] width 116 height 11
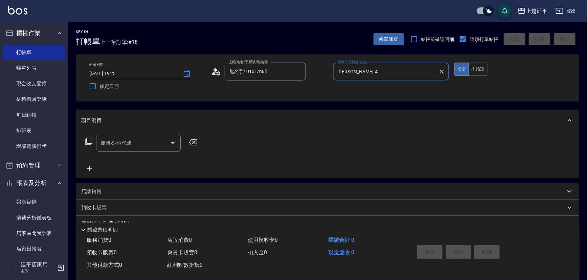
type input "[PERSON_NAME]-4"
click at [162, 139] on input "服務名稱/代號" at bounding box center [133, 143] width 68 height 12
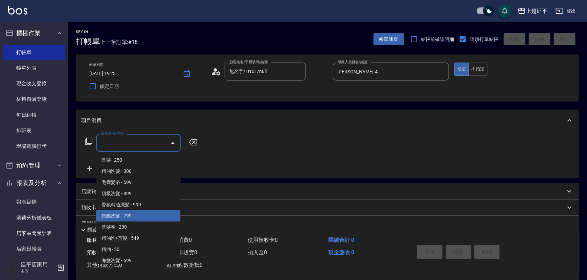
scroll to position [123, 0]
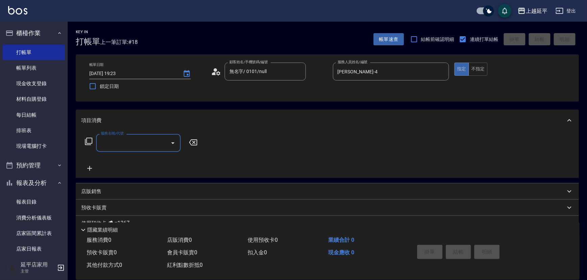
click at [147, 142] on input "服務名稱/代號" at bounding box center [133, 143] width 68 height 12
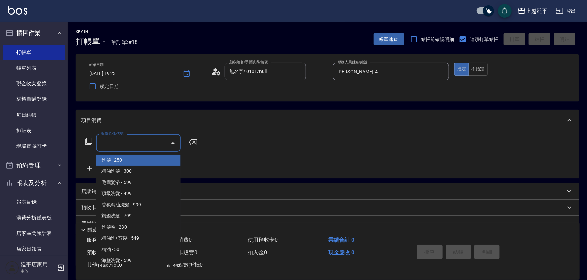
click at [147, 142] on input "服務名稱/代號" at bounding box center [133, 143] width 68 height 12
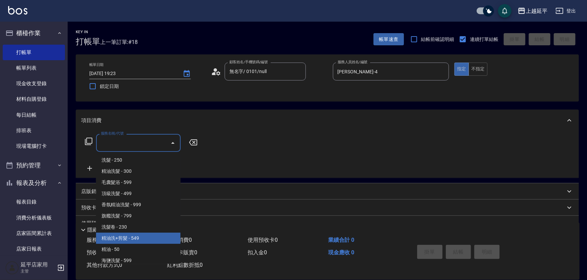
click at [142, 236] on span "精油洗+剪髮 - 549" at bounding box center [138, 238] width 85 height 11
type input "精油洗+剪髮(108)"
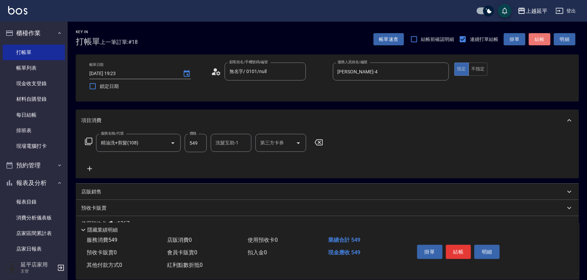
click at [540, 37] on button "結帳" at bounding box center [540, 39] width 22 height 13
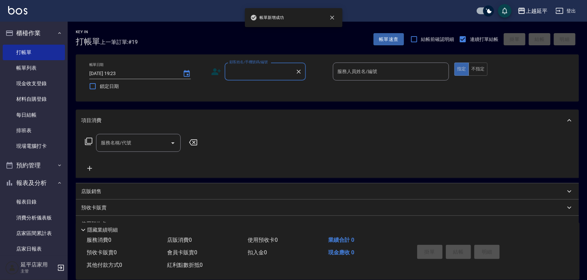
click at [267, 70] on input "顧客姓名/手機號碼/編號" at bounding box center [260, 72] width 65 height 12
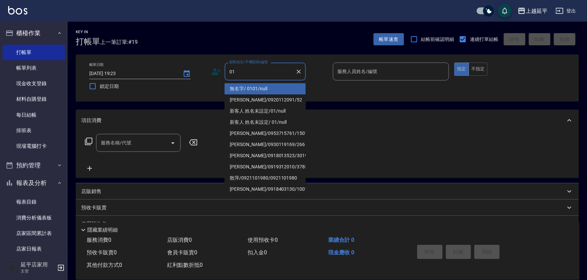
drag, startPoint x: 268, startPoint y: 89, endPoint x: 345, endPoint y: 80, distance: 77.0
click at [270, 89] on li "無名字/ 0101/null" at bounding box center [265, 88] width 81 height 11
type input "無名字/ 0101/null"
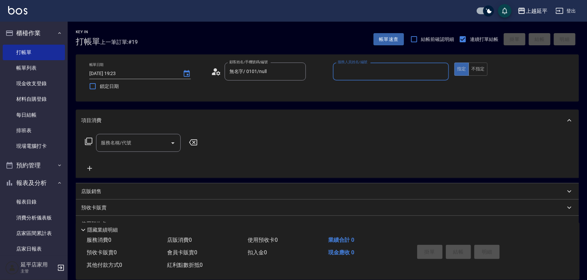
click at [352, 73] on input "服務人員姓名/編號" at bounding box center [391, 72] width 110 height 12
click at [354, 91] on div "[PERSON_NAME] -4" at bounding box center [391, 88] width 116 height 11
type input "[PERSON_NAME]-4"
click at [122, 140] on div "服務名稱/代號 服務名稱/代號" at bounding box center [138, 143] width 85 height 18
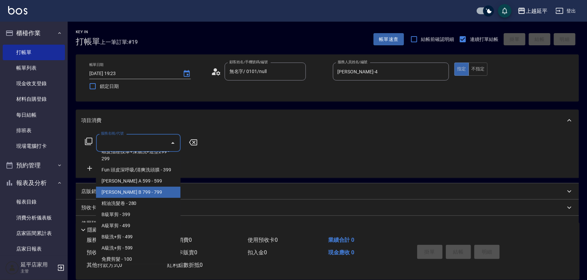
scroll to position [30, 0]
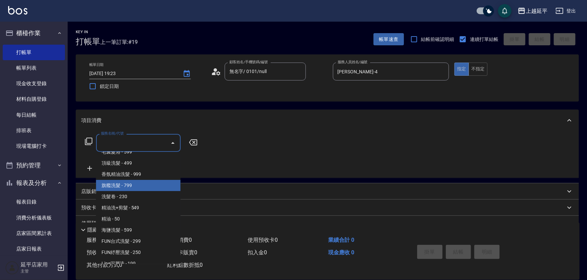
click at [148, 188] on span "旗艦洗髮 - 799" at bounding box center [138, 185] width 85 height 11
type input "旗艦洗髮(106)"
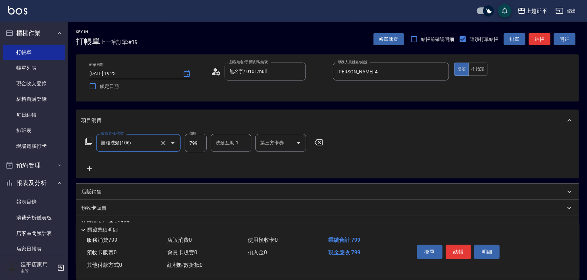
click at [225, 143] on div "洗髮互助-1 洗髮互助-1" at bounding box center [231, 143] width 41 height 18
click at [229, 159] on span "恩恩 -23" at bounding box center [237, 160] width 43 height 7
type input "恩恩-23"
click at [478, 59] on div "帳單日期 [DATE] 19:23 鎖定日期 顧客姓名/手機號碼/編號 無名字/ 0101/null 顧客姓名/手機號碼/編號 服務人員姓名/編號 [PERS…" at bounding box center [327, 78] width 503 height 47
click at [483, 66] on button "不指定" at bounding box center [478, 69] width 19 height 13
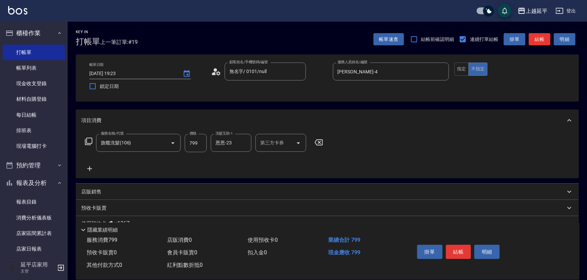
click at [538, 40] on button "結帳" at bounding box center [540, 39] width 22 height 13
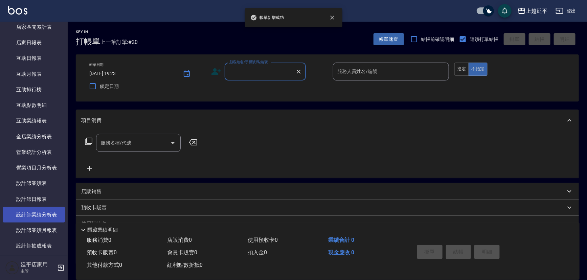
scroll to position [215, 0]
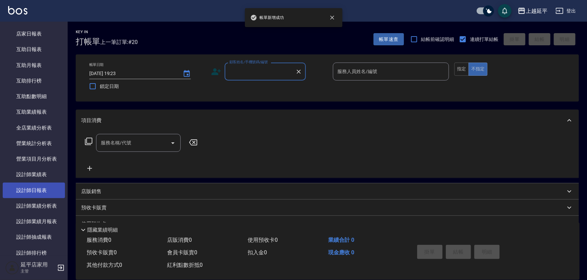
click at [45, 187] on link "設計師日報表" at bounding box center [34, 191] width 62 height 16
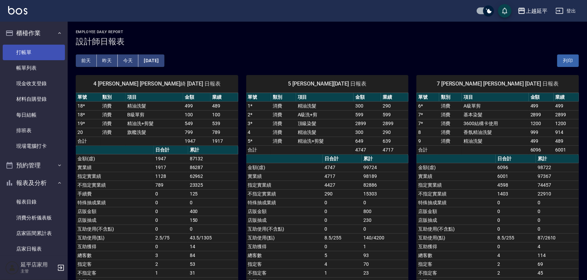
click at [37, 48] on link "打帳單" at bounding box center [34, 53] width 62 height 16
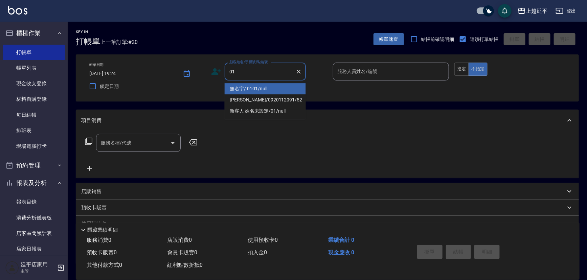
click at [251, 86] on li "無名字/ 0101/null" at bounding box center [265, 88] width 81 height 11
type input "無名字/ 0101/null"
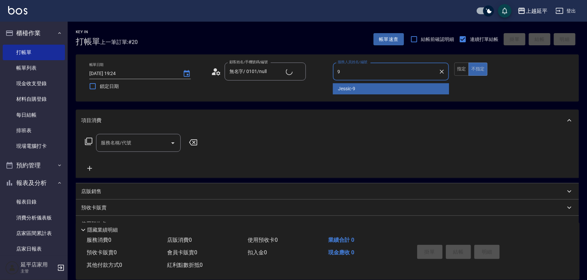
click at [359, 89] on div "Jessic -9" at bounding box center [391, 88] width 116 height 11
type input "Jessic-9"
click at [129, 147] on input "服務名稱/代號" at bounding box center [133, 143] width 68 height 12
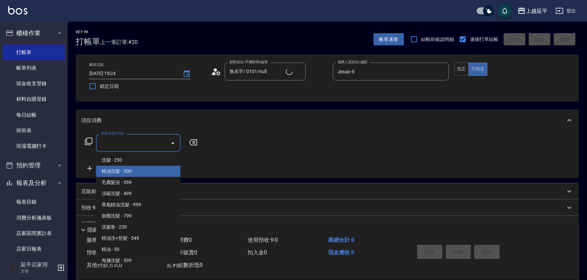
click at [129, 172] on span "精油洗髮 - 300" at bounding box center [138, 171] width 85 height 11
type input "精油洗髮(102)"
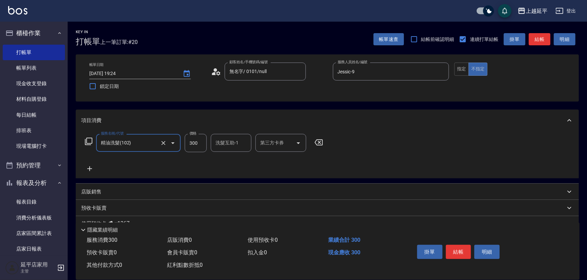
click at [226, 141] on div "洗髮互助-1 洗髮互助-1" at bounding box center [231, 143] width 41 height 18
click at [234, 165] on div "丞宗 -29" at bounding box center [231, 160] width 41 height 11
type input "丞宗-29"
click at [460, 249] on button "結帳" at bounding box center [458, 252] width 25 height 14
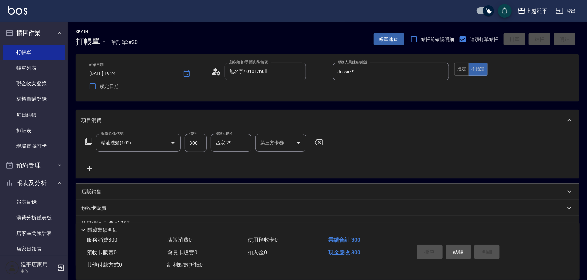
type input "[DATE] 19:39"
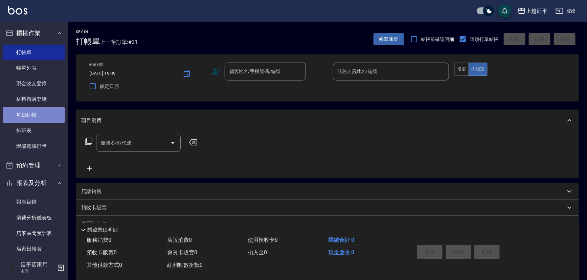
click at [43, 111] on link "每日結帳" at bounding box center [34, 115] width 62 height 16
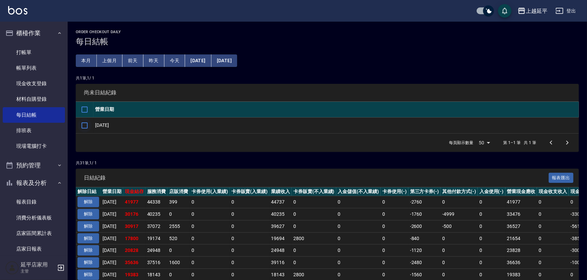
click at [84, 125] on input "checkbox" at bounding box center [85, 125] width 14 height 14
checkbox input "true"
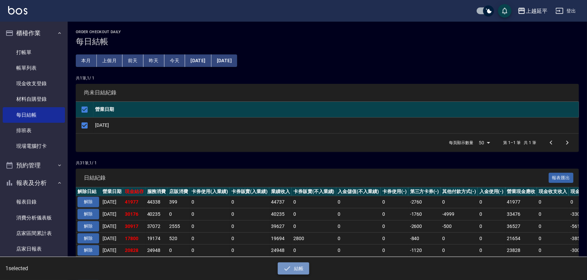
click at [307, 269] on button "結帳" at bounding box center [293, 269] width 31 height 13
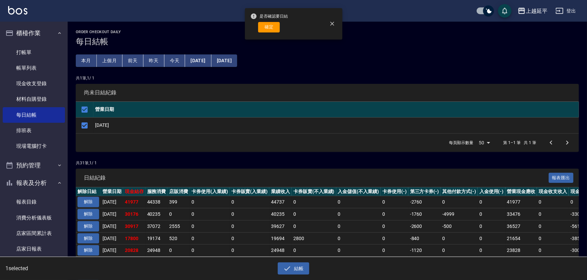
click at [278, 23] on button "確定" at bounding box center [269, 27] width 22 height 10
checkbox input "false"
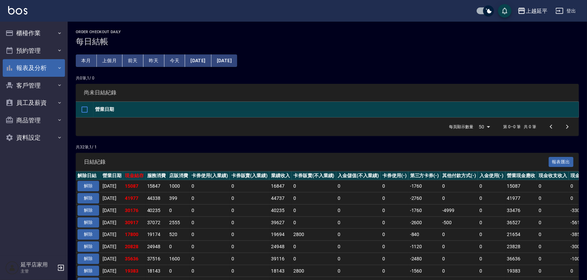
click at [43, 73] on button "報表及分析" at bounding box center [34, 68] width 62 height 18
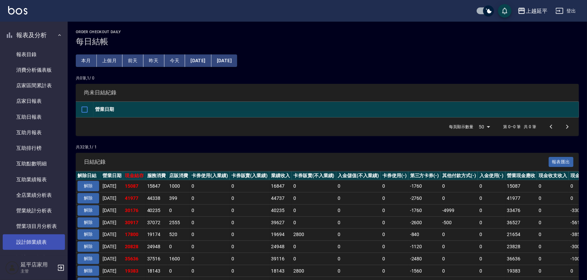
scroll to position [123, 0]
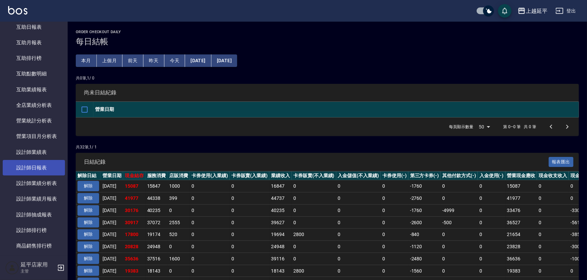
click at [45, 170] on link "設計師日報表" at bounding box center [34, 168] width 62 height 16
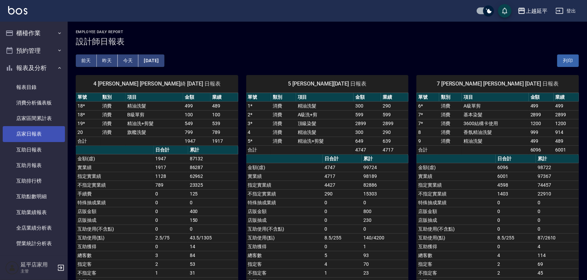
click at [42, 131] on link "店家日報表" at bounding box center [34, 134] width 62 height 16
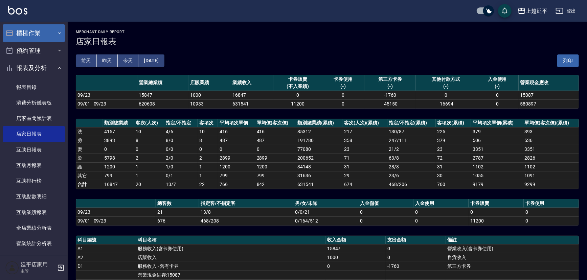
click at [16, 34] on button "櫃檯作業" at bounding box center [34, 33] width 62 height 18
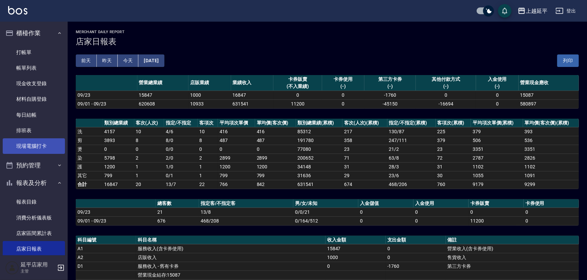
click at [38, 142] on link "現場電腦打卡" at bounding box center [34, 146] width 62 height 16
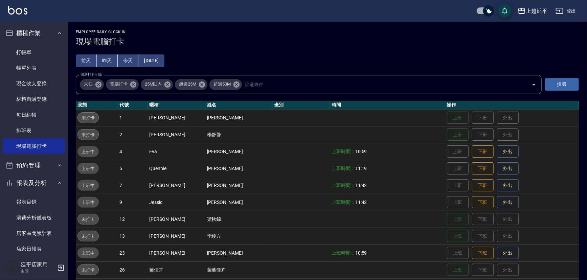
click at [3, 138] on link "現場電腦打卡" at bounding box center [34, 146] width 62 height 16
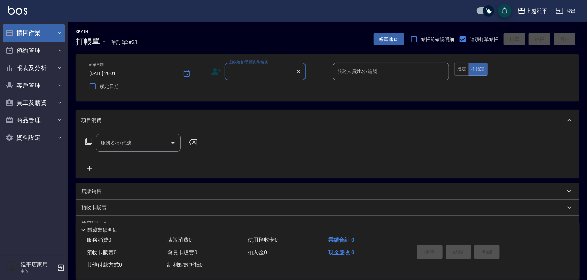
click at [55, 40] on button "櫃檯作業" at bounding box center [34, 33] width 62 height 18
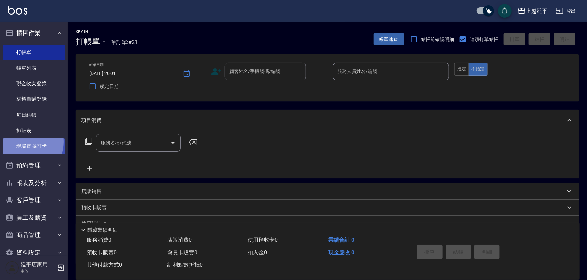
click at [23, 142] on link "現場電腦打卡" at bounding box center [34, 146] width 62 height 16
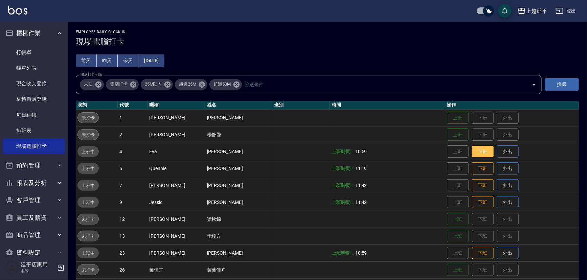
click at [475, 153] on button "下班" at bounding box center [483, 152] width 22 height 12
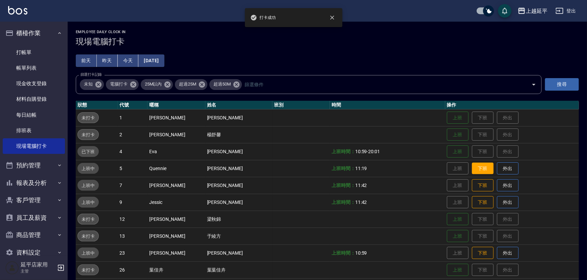
click at [476, 169] on button "下班" at bounding box center [483, 169] width 22 height 12
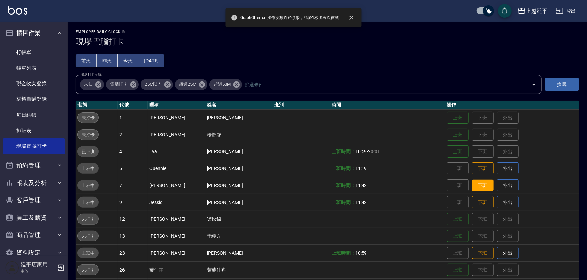
click at [478, 184] on button "下班" at bounding box center [483, 186] width 22 height 12
click at [481, 200] on button "下班" at bounding box center [483, 203] width 22 height 12
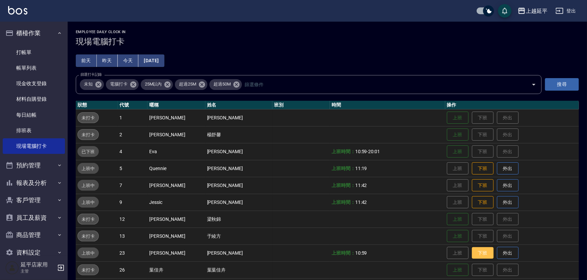
click at [478, 251] on button "下班" at bounding box center [483, 253] width 22 height 12
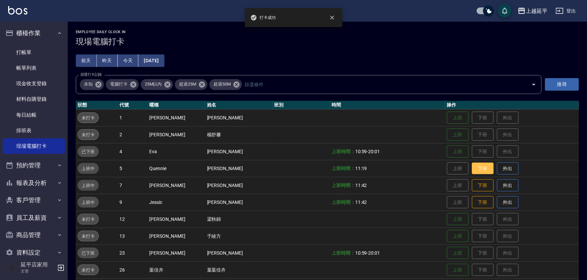
click at [475, 168] on button "下班" at bounding box center [483, 169] width 22 height 12
click at [475, 183] on button "下班" at bounding box center [483, 186] width 22 height 12
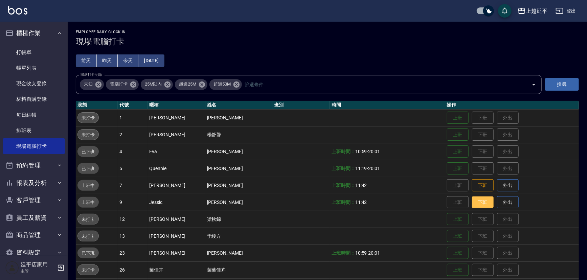
click at [474, 200] on button "下班" at bounding box center [483, 203] width 22 height 12
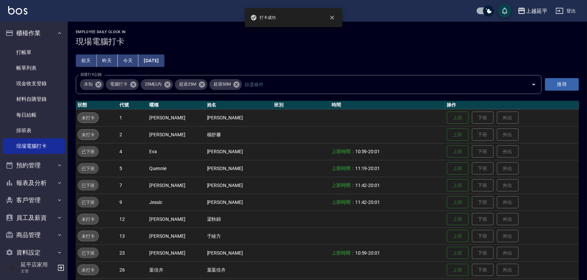
click at [474, 183] on td "上班 下班 外出" at bounding box center [513, 185] width 134 height 17
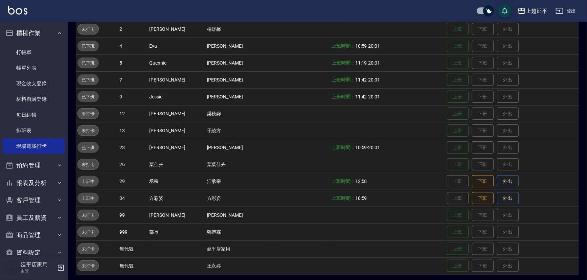
scroll to position [108, 0]
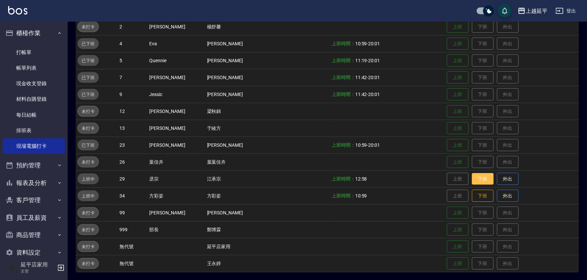
click at [472, 179] on button "下班" at bounding box center [483, 179] width 22 height 12
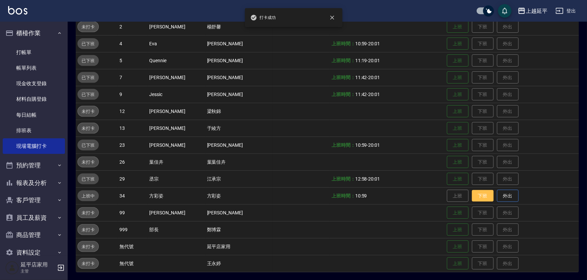
click at [472, 193] on button "下班" at bounding box center [483, 196] width 22 height 12
